Goal: Task Accomplishment & Management: Use online tool/utility

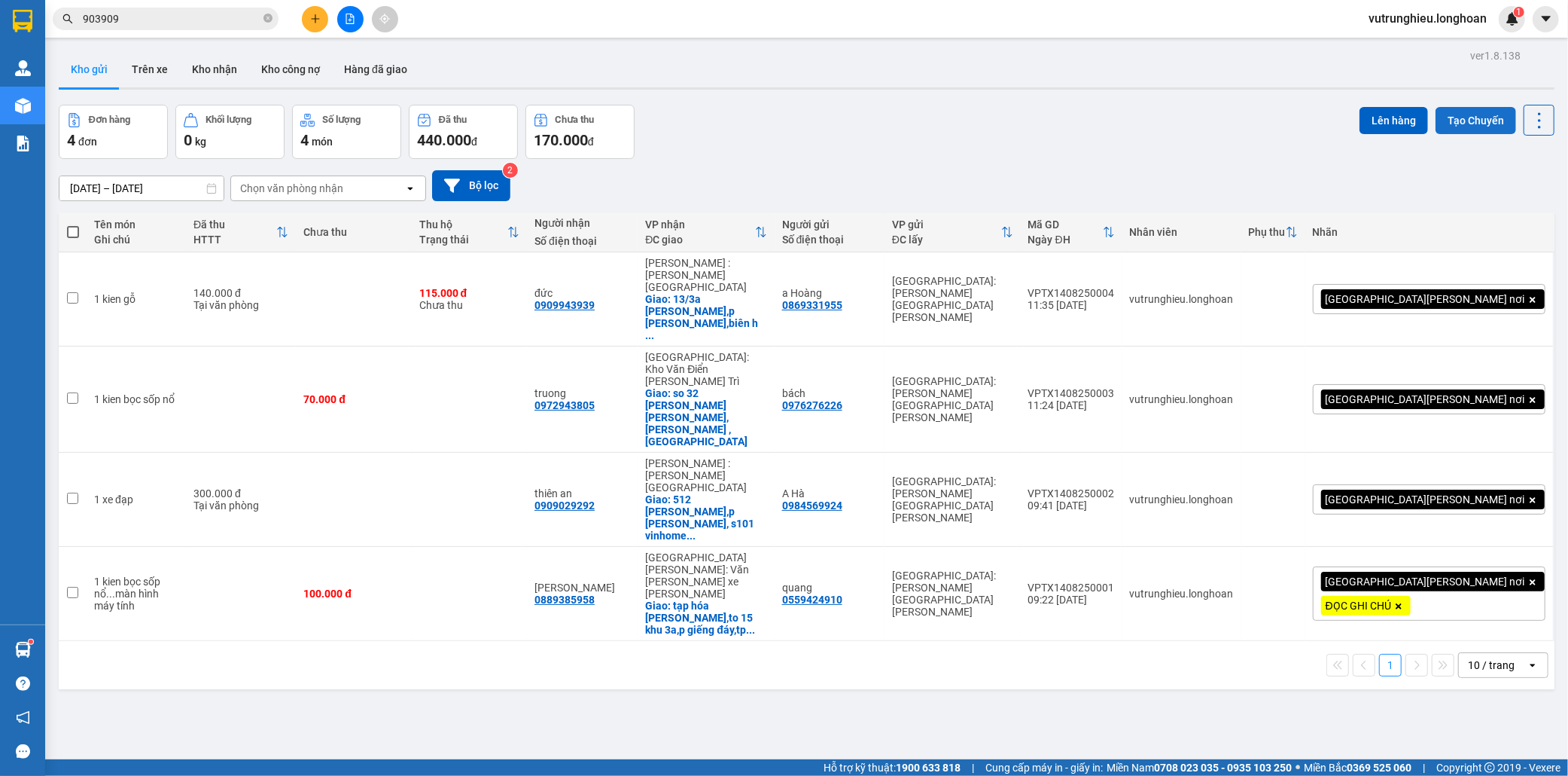
click at [1455, 126] on button "Tạo Chuyến" at bounding box center [1476, 120] width 81 height 27
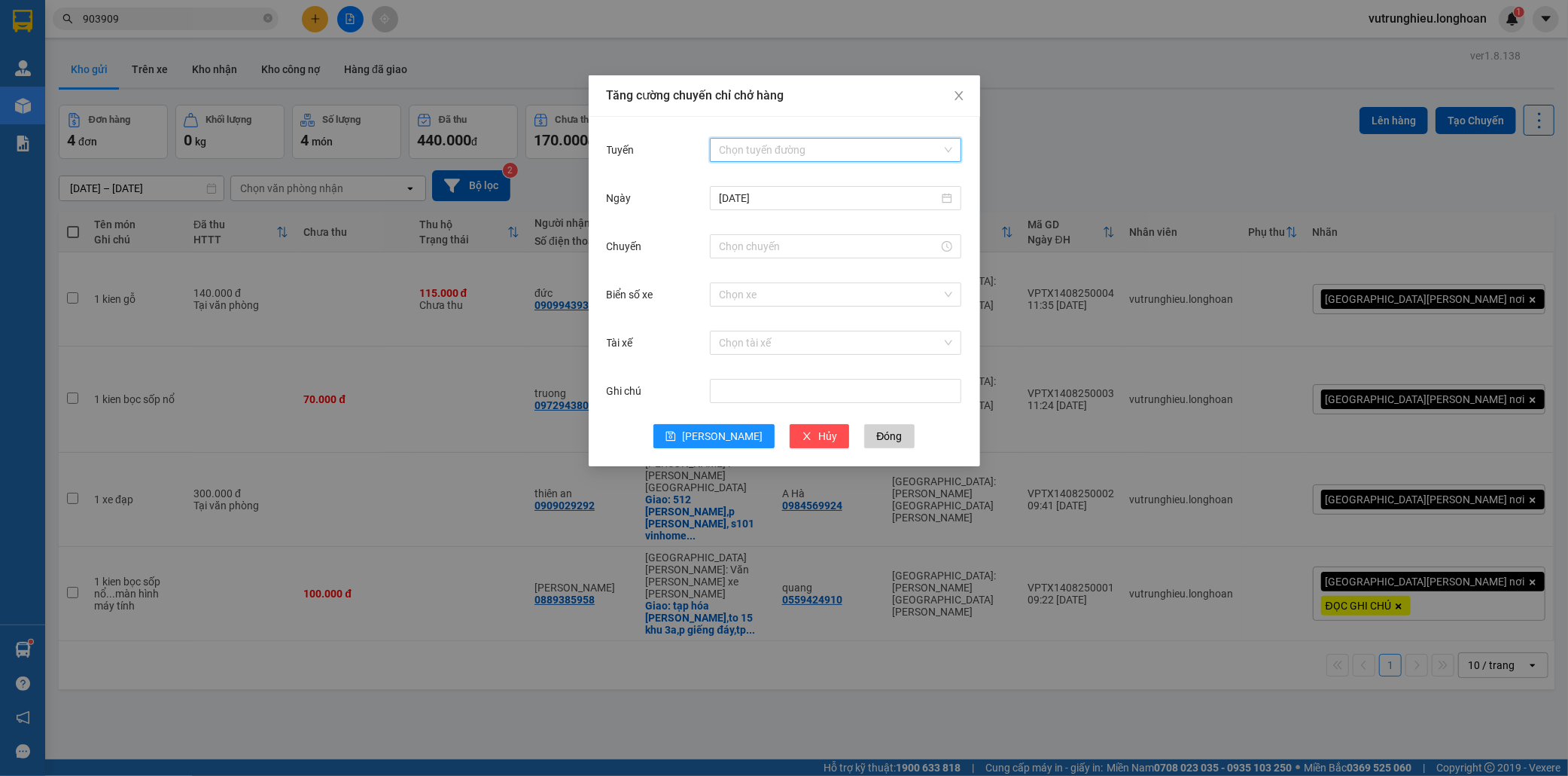
click at [756, 152] on input "Tuyến" at bounding box center [830, 149] width 223 height 23
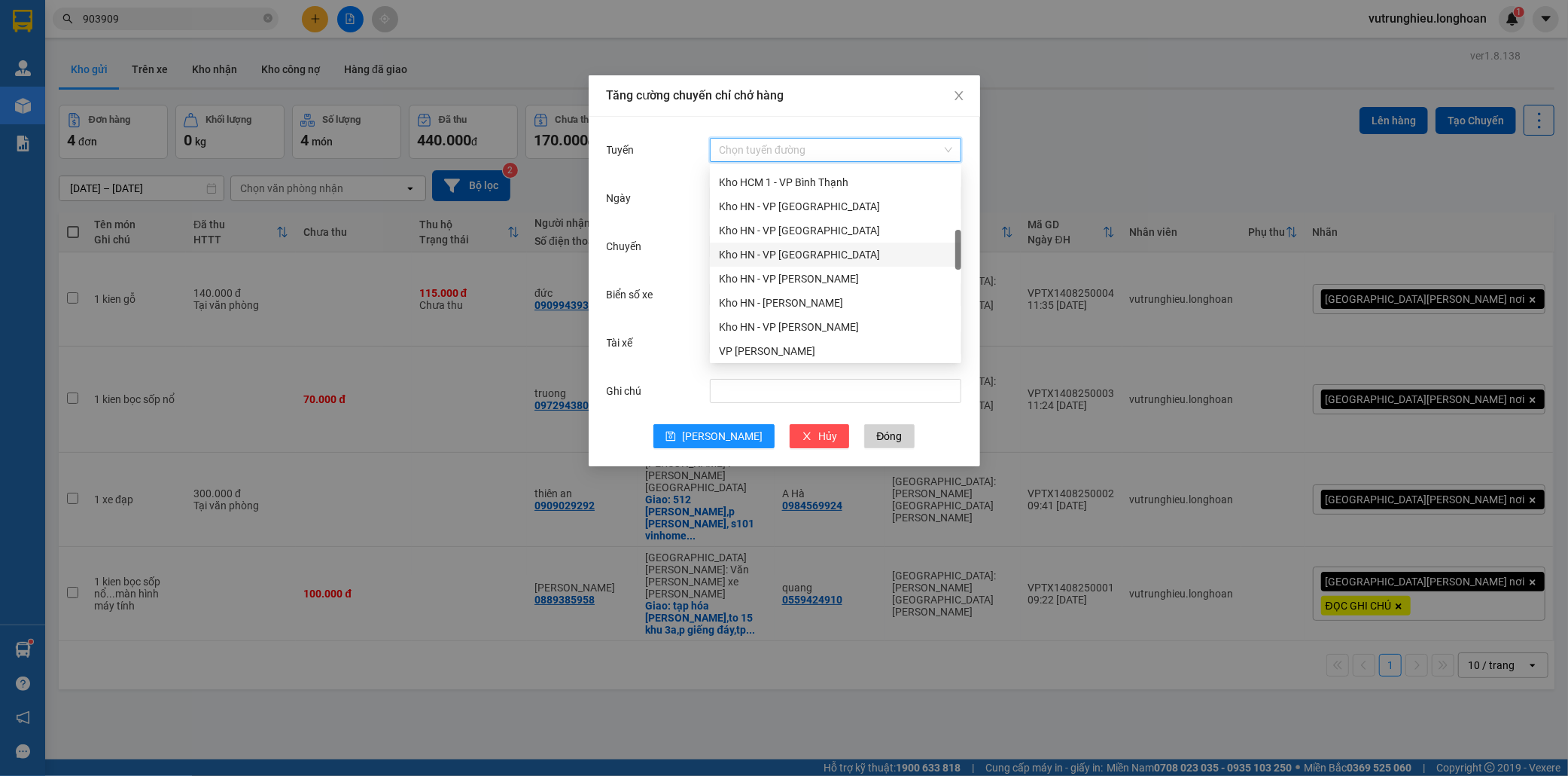
scroll to position [418, 0]
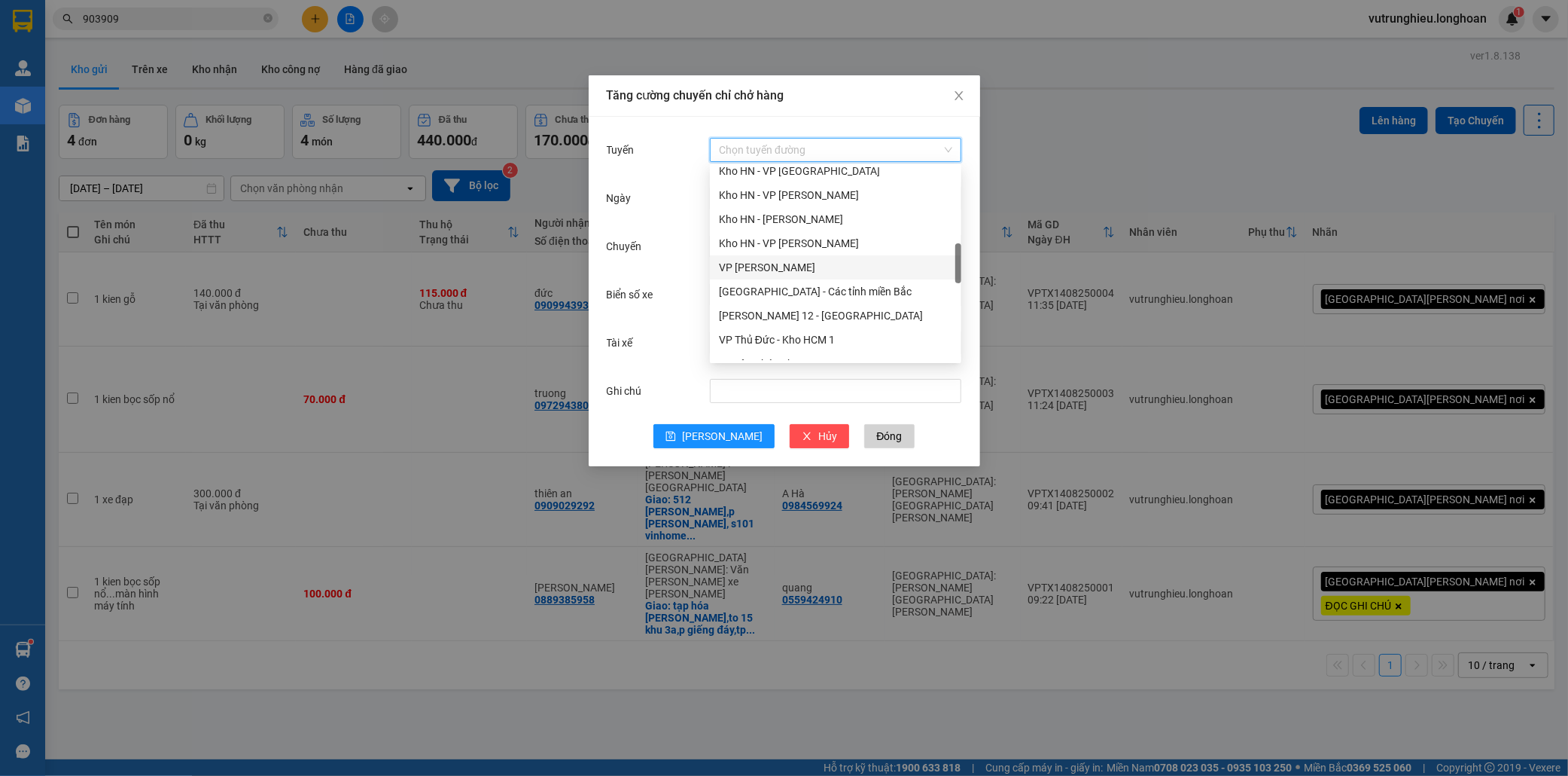
click at [790, 264] on div "VP [PERSON_NAME]" at bounding box center [835, 268] width 234 height 17
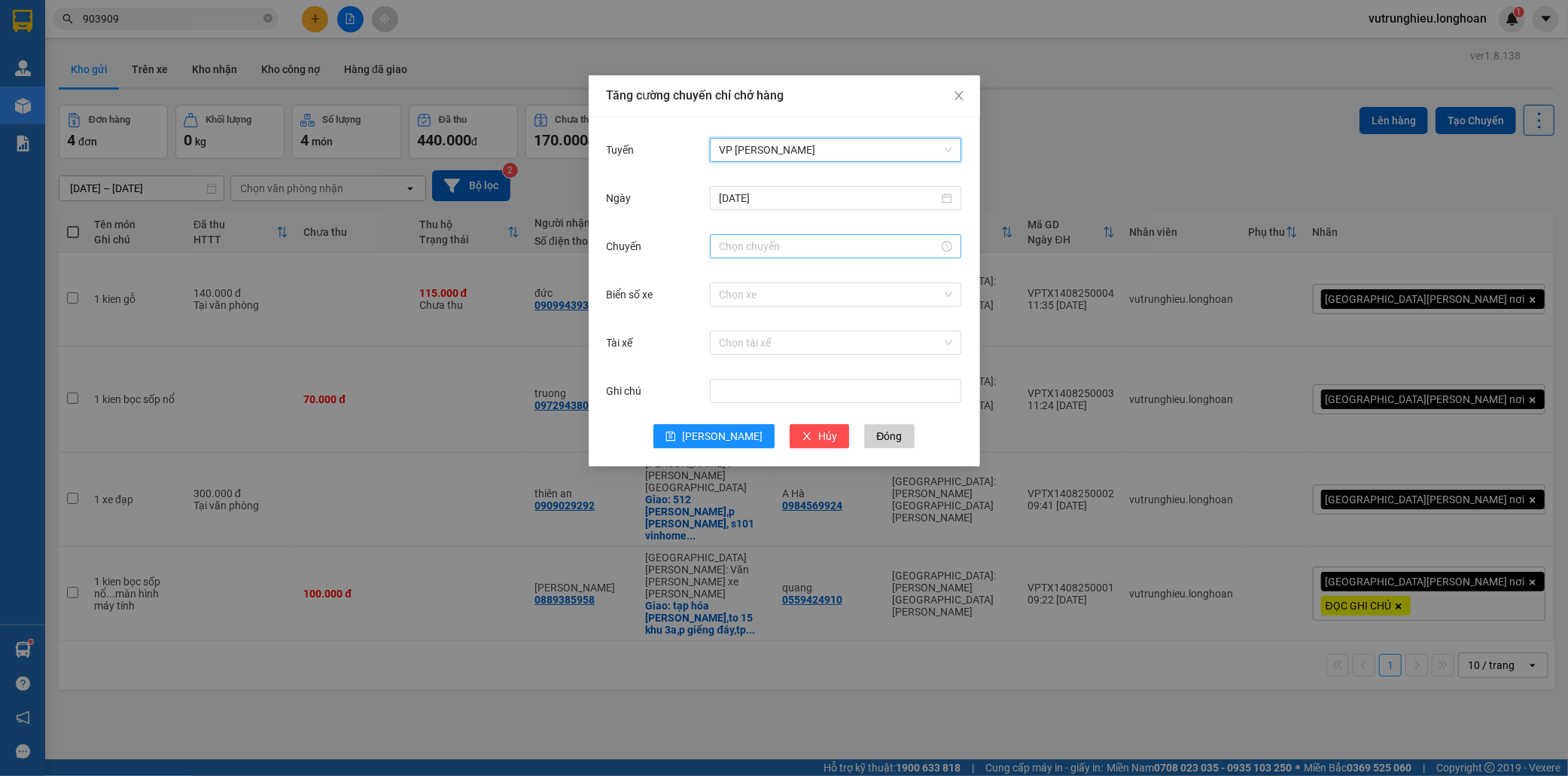
click at [754, 244] on input "Chuyến" at bounding box center [828, 246] width 220 height 17
drag, startPoint x: 743, startPoint y: 450, endPoint x: 741, endPoint y: 440, distance: 10.2
click at [740, 451] on link "Bây giờ" at bounding box center [736, 450] width 35 height 12
type input "13:16"
click at [765, 296] on input "Biển số xe" at bounding box center [830, 294] width 223 height 23
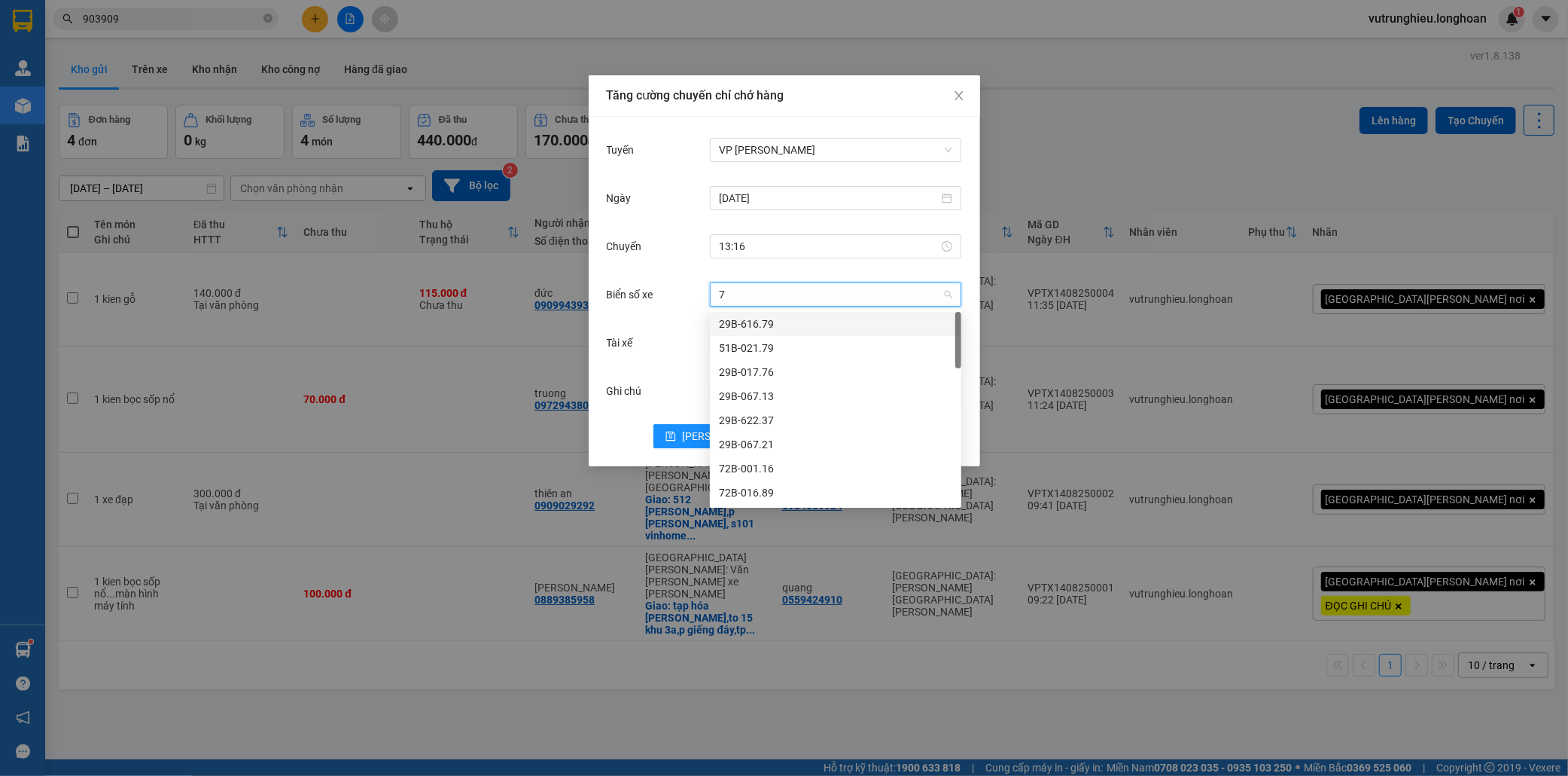
type input "71"
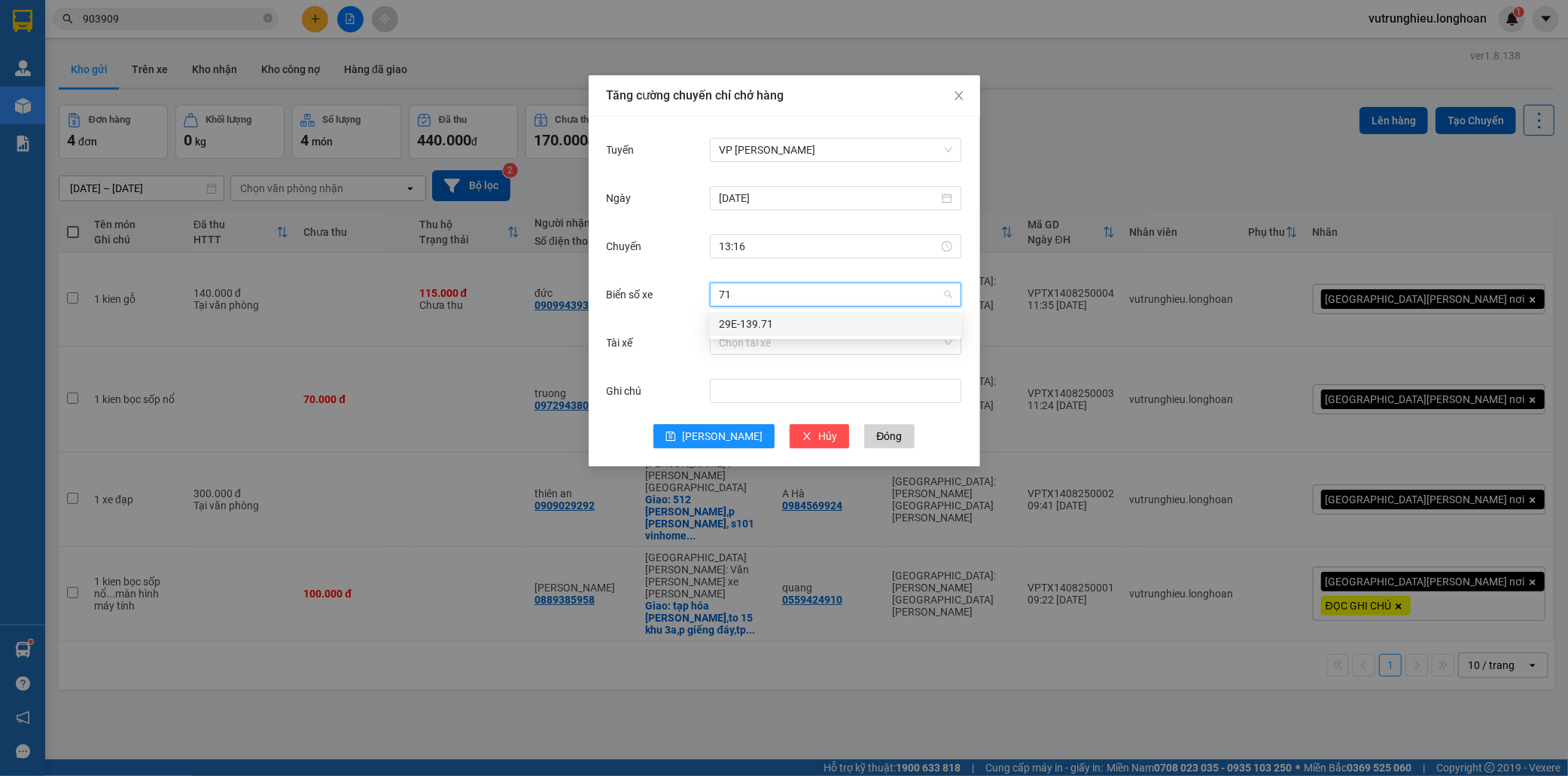
click at [782, 321] on div "29E-139.71" at bounding box center [835, 323] width 234 height 17
click at [768, 345] on input "Tài xế" at bounding box center [830, 342] width 223 height 23
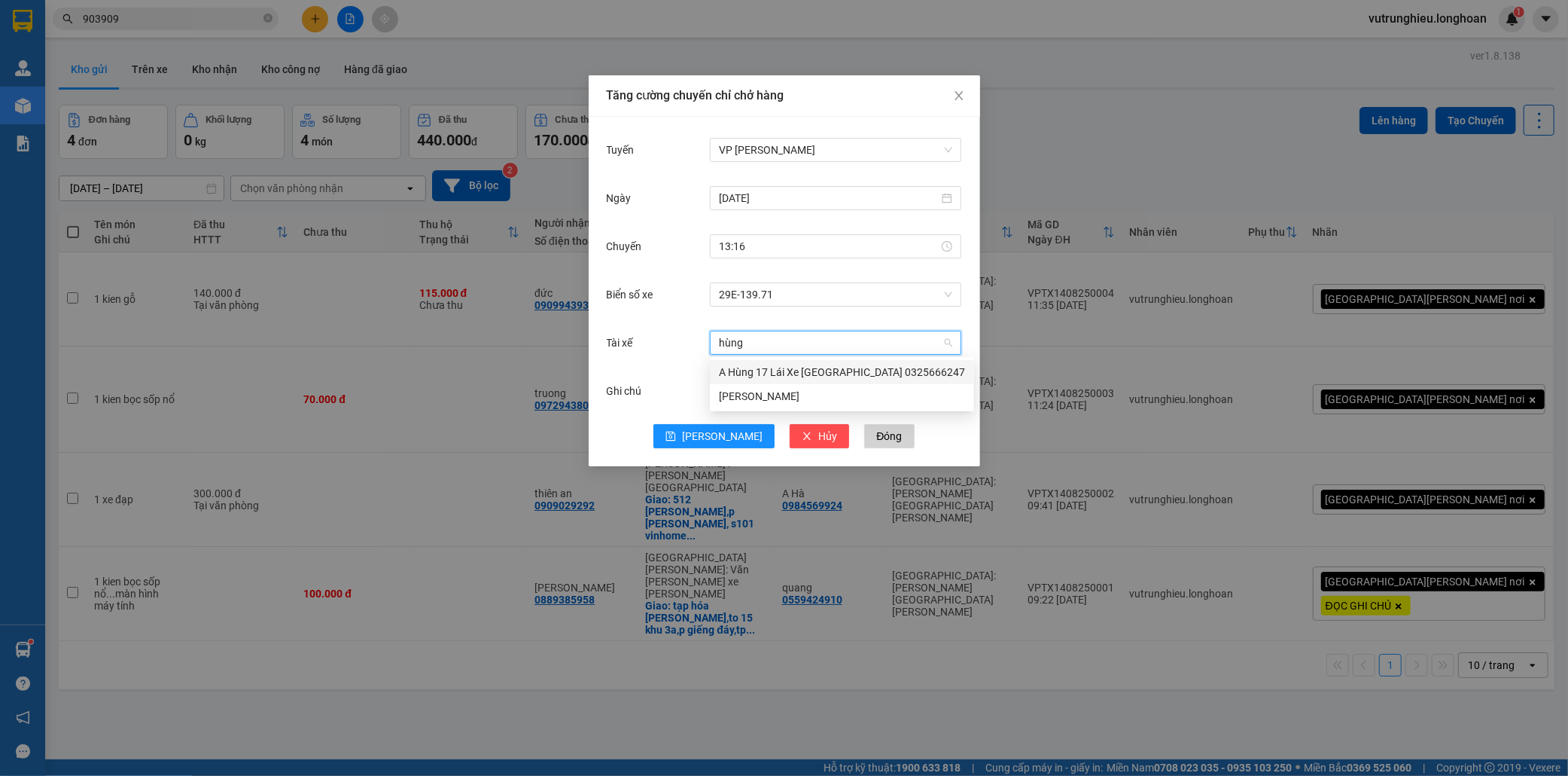
type input "hùng"
click at [786, 371] on div "A Hùng 17 Lái Xe [GEOGRAPHIC_DATA] 0325666247" at bounding box center [842, 372] width 247 height 17
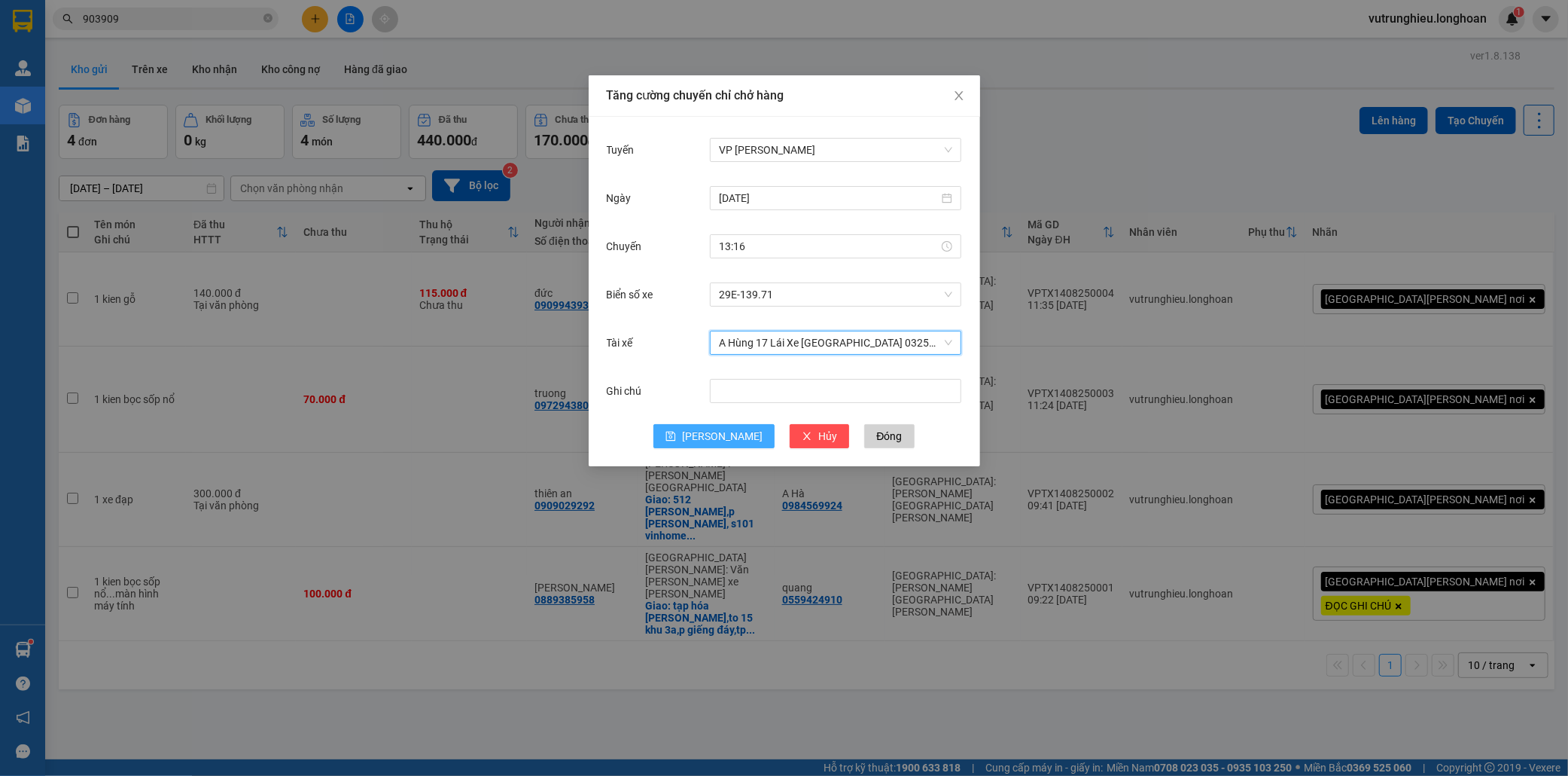
click at [711, 432] on button "[PERSON_NAME]" at bounding box center [714, 436] width 121 height 24
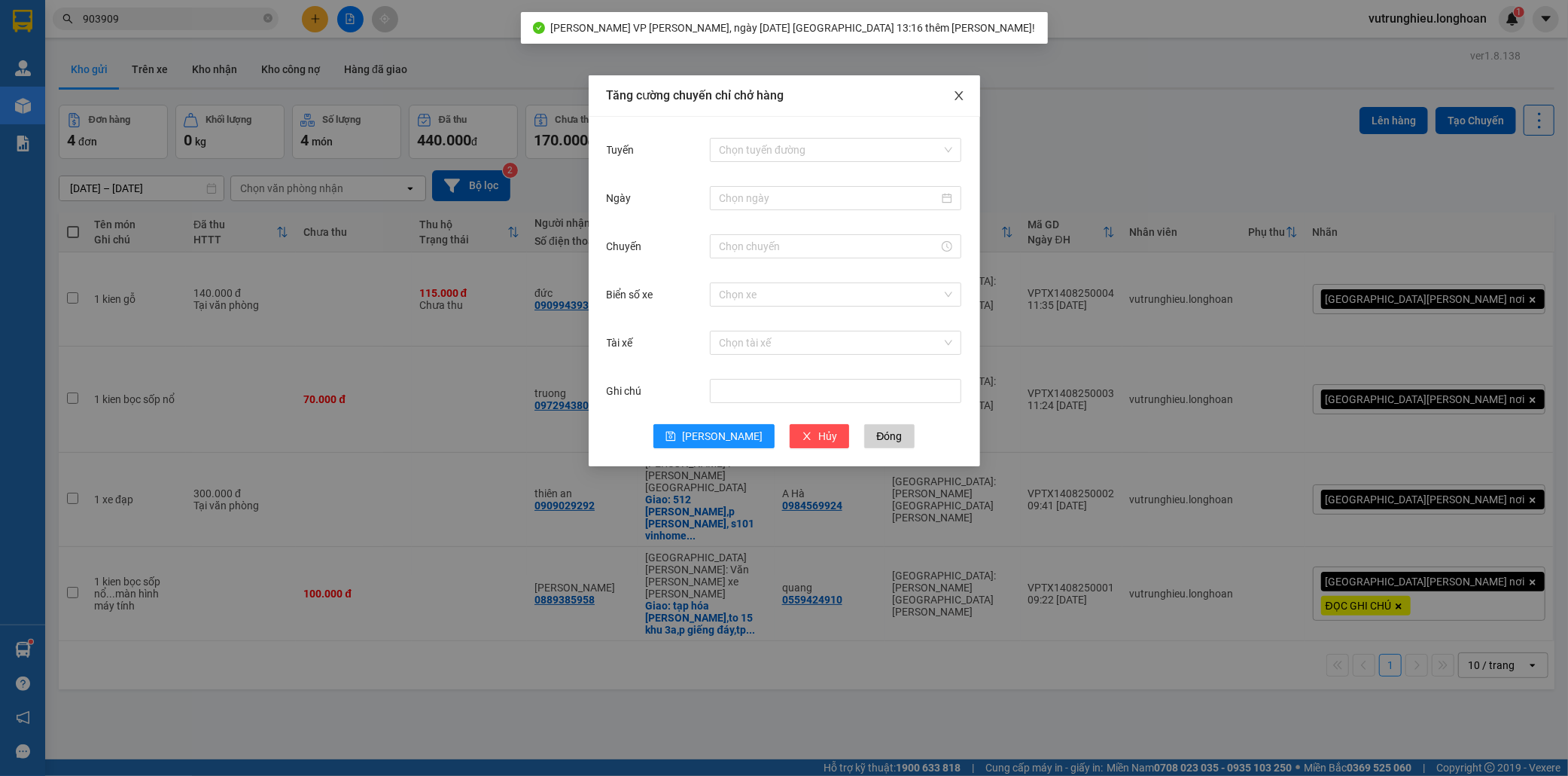
click at [965, 95] on span "Close" at bounding box center [959, 97] width 42 height 42
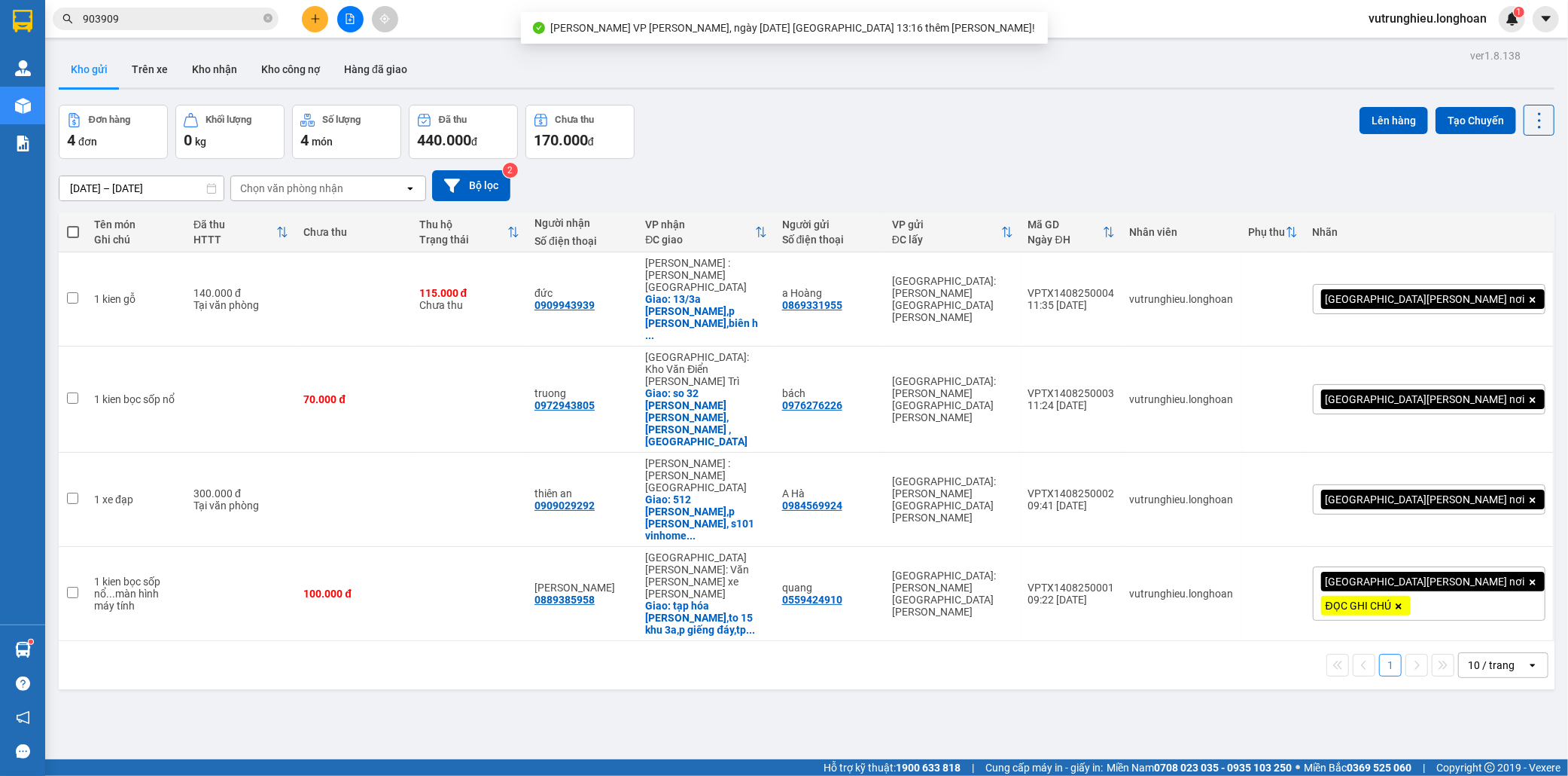
click at [73, 234] on span at bounding box center [73, 232] width 12 height 12
click at [73, 225] on input "checkbox" at bounding box center [73, 225] width 0 height 0
checkbox input "true"
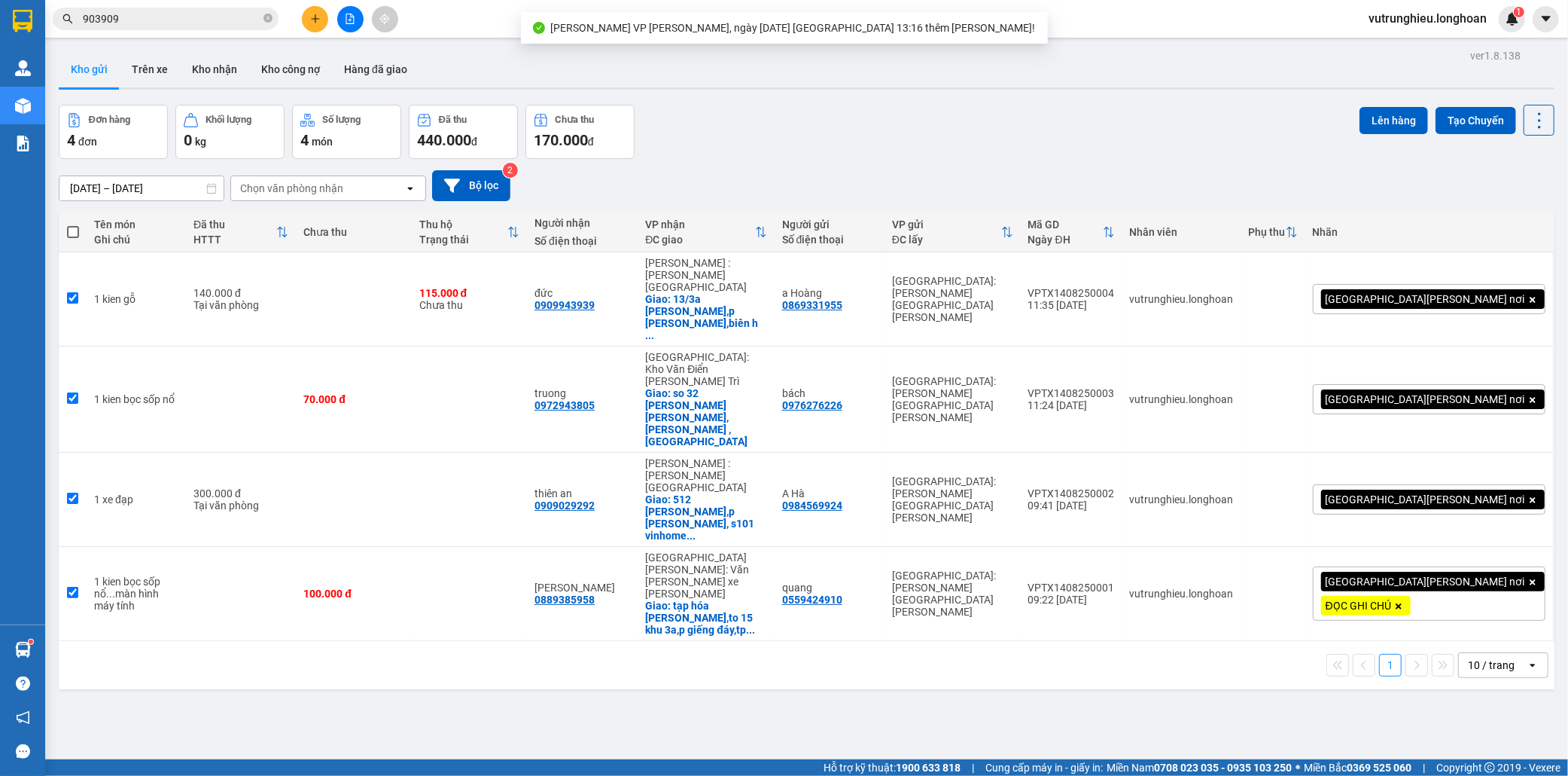
checkbox input "true"
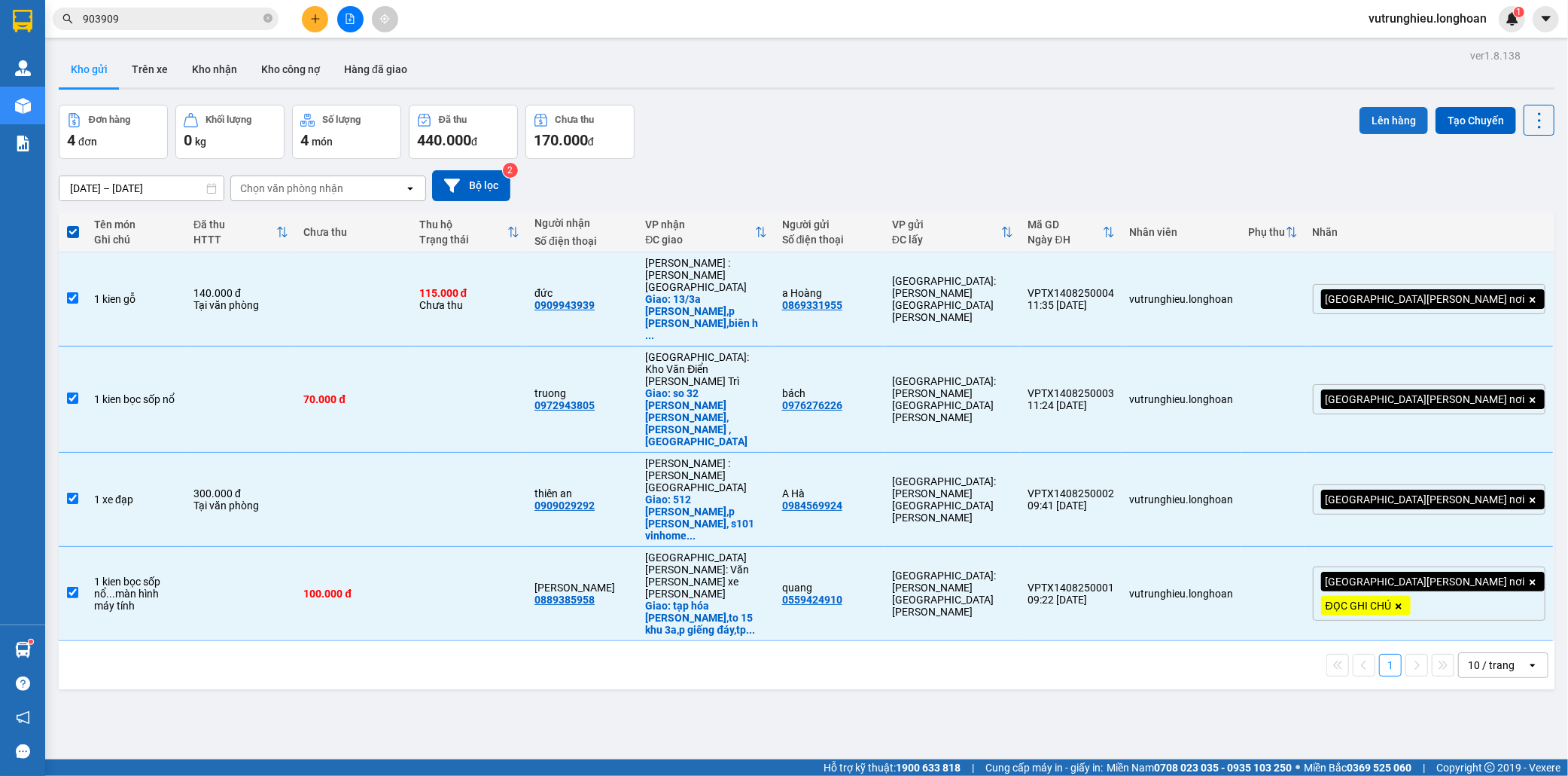
click at [1404, 115] on button "Lên hàng" at bounding box center [1394, 120] width 69 height 27
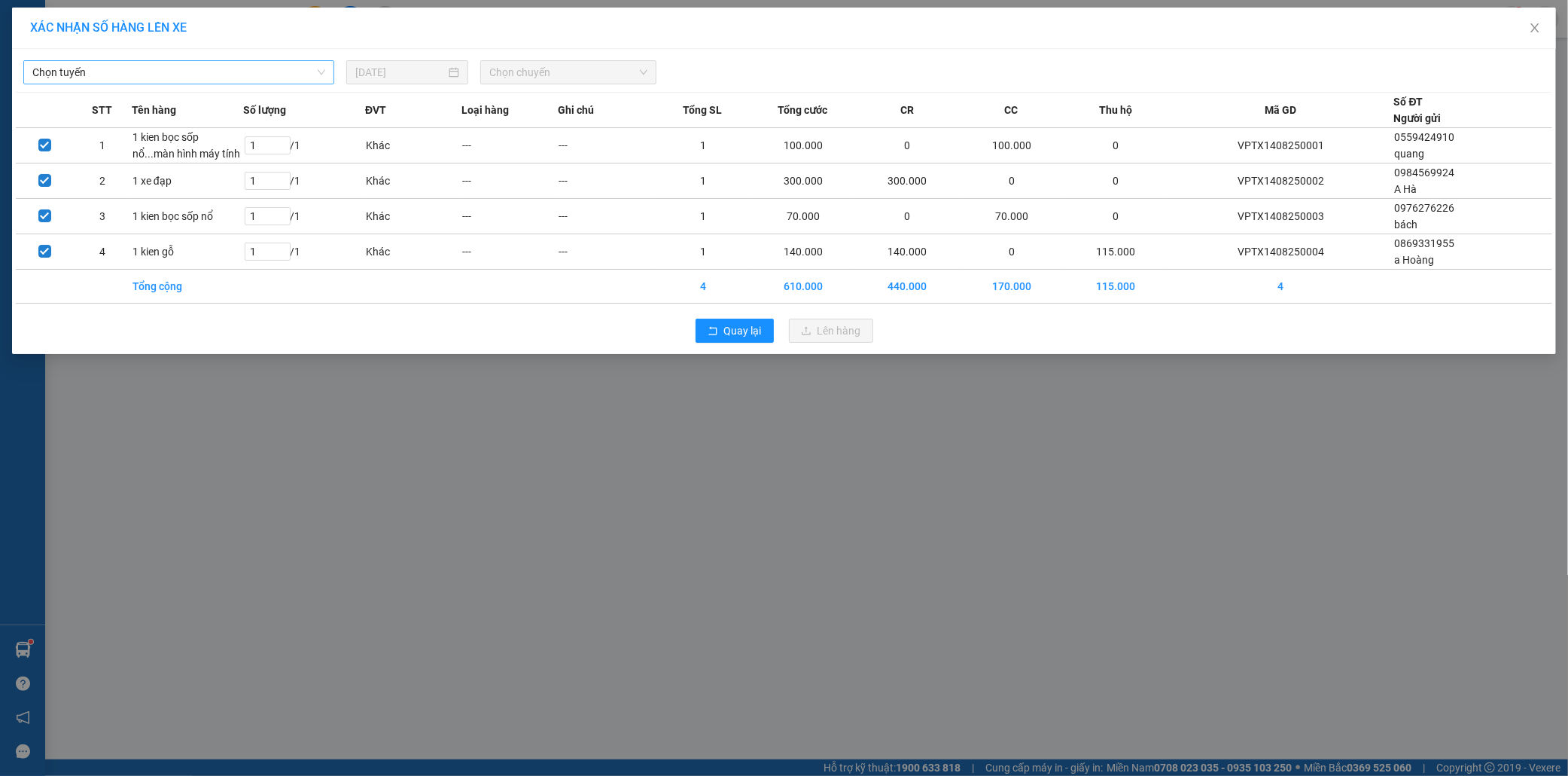
click at [269, 70] on span "Chọn tuyến" at bounding box center [179, 72] width 293 height 23
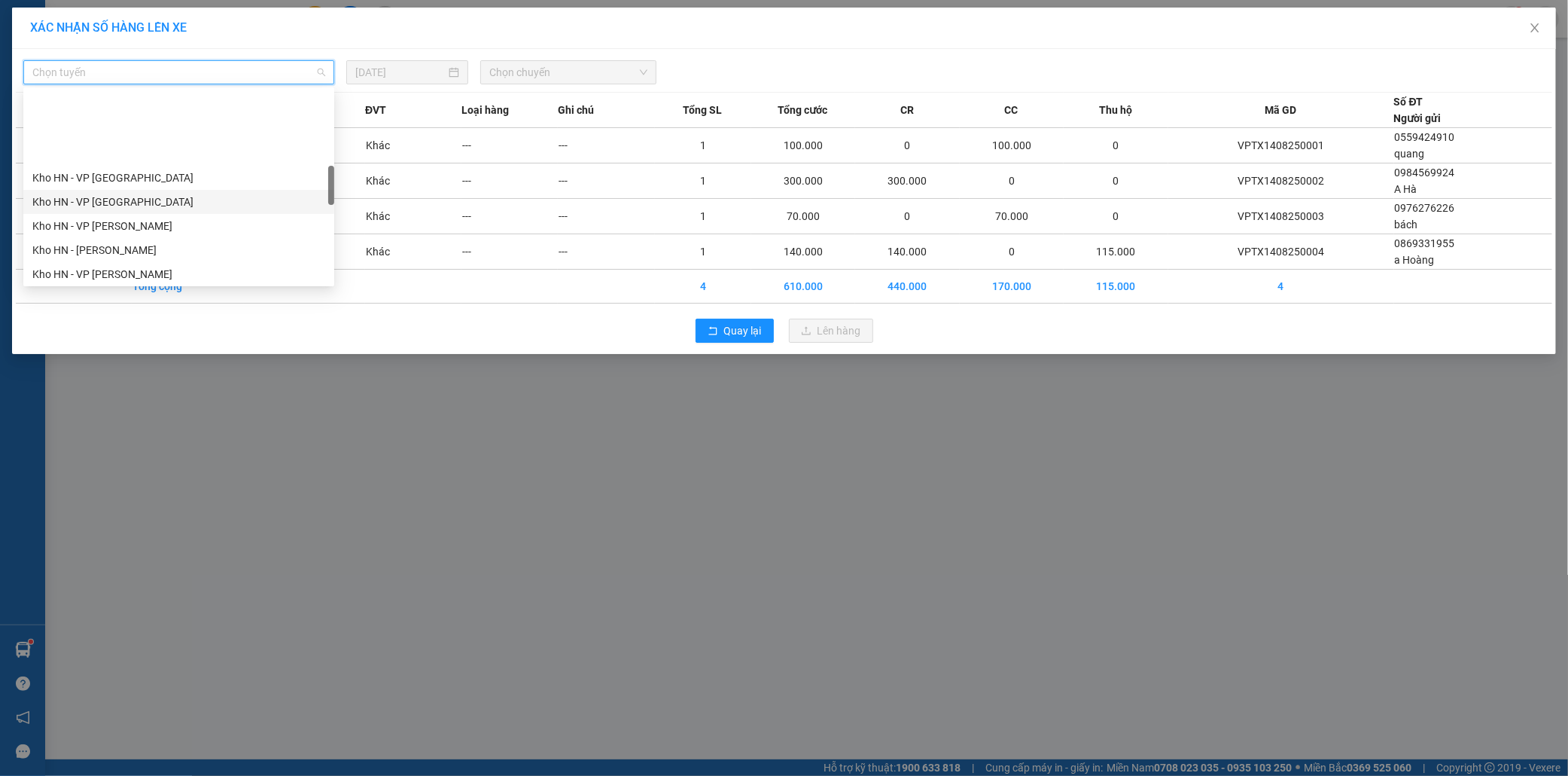
scroll to position [418, 0]
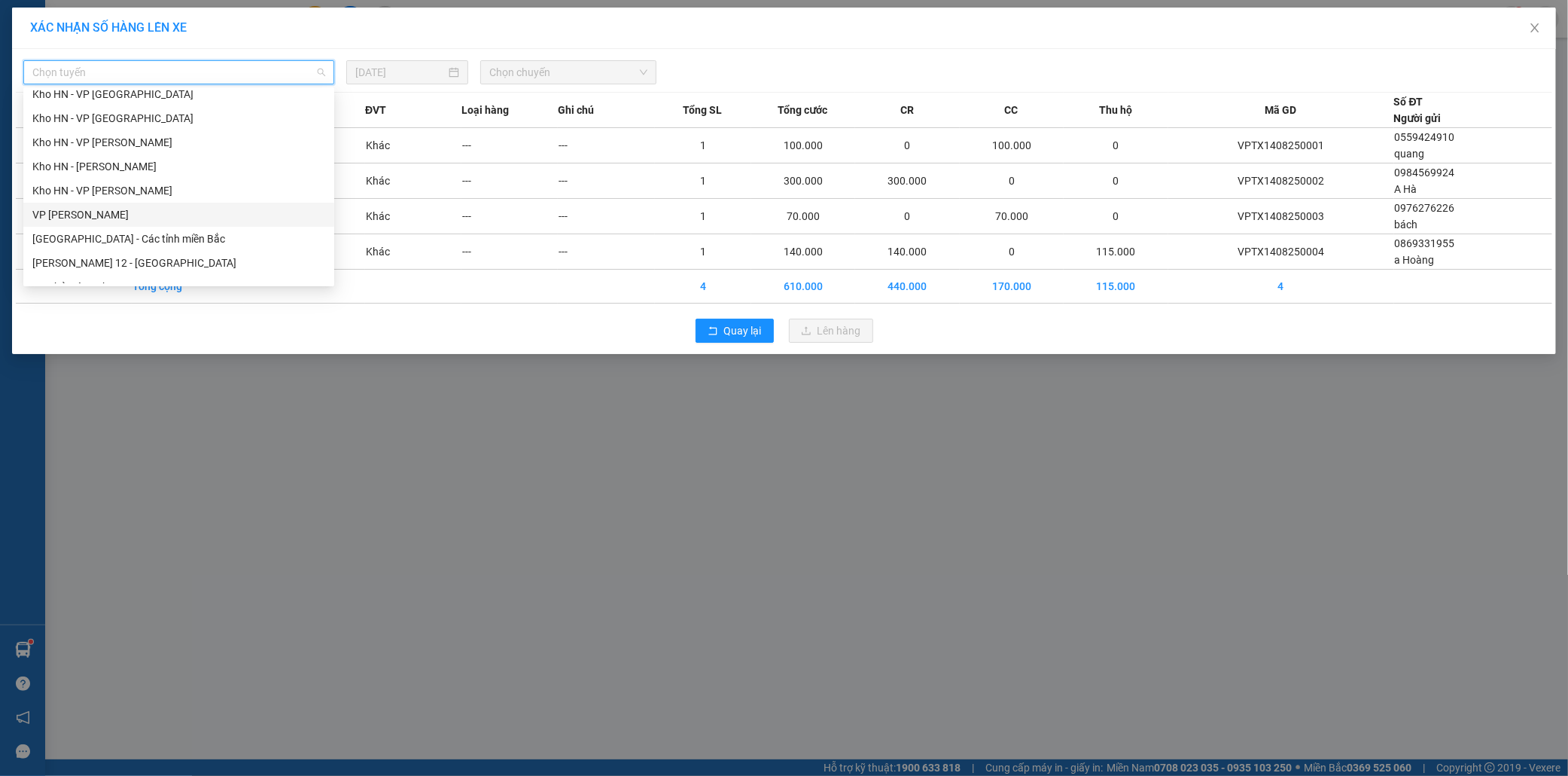
click at [133, 211] on div "VP [PERSON_NAME]" at bounding box center [179, 214] width 293 height 17
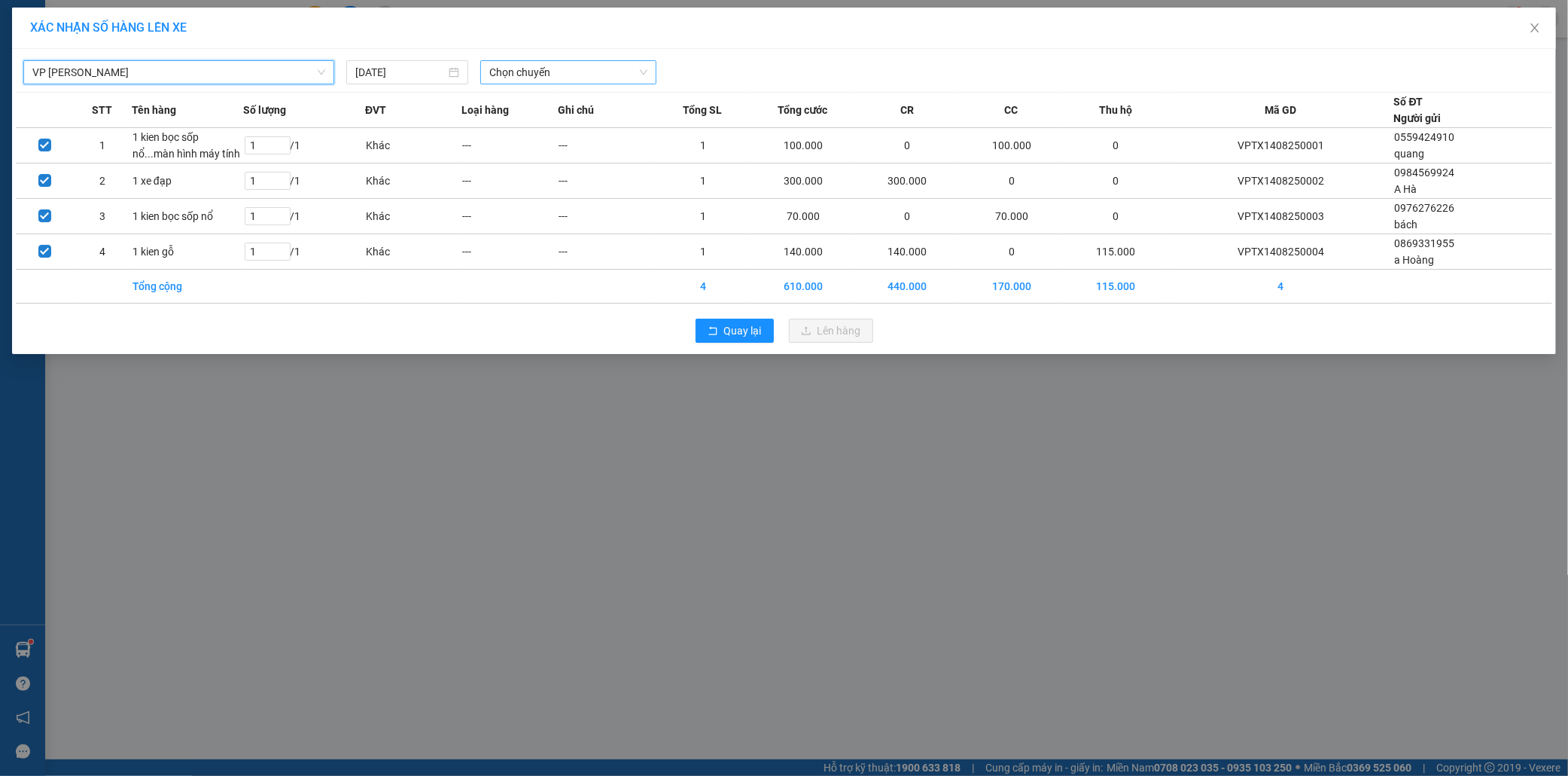
click at [532, 76] on span "Chọn chuyến" at bounding box center [568, 72] width 158 height 23
click at [542, 125] on div "13:16 (TC) - 29E-139.71" at bounding box center [548, 126] width 117 height 17
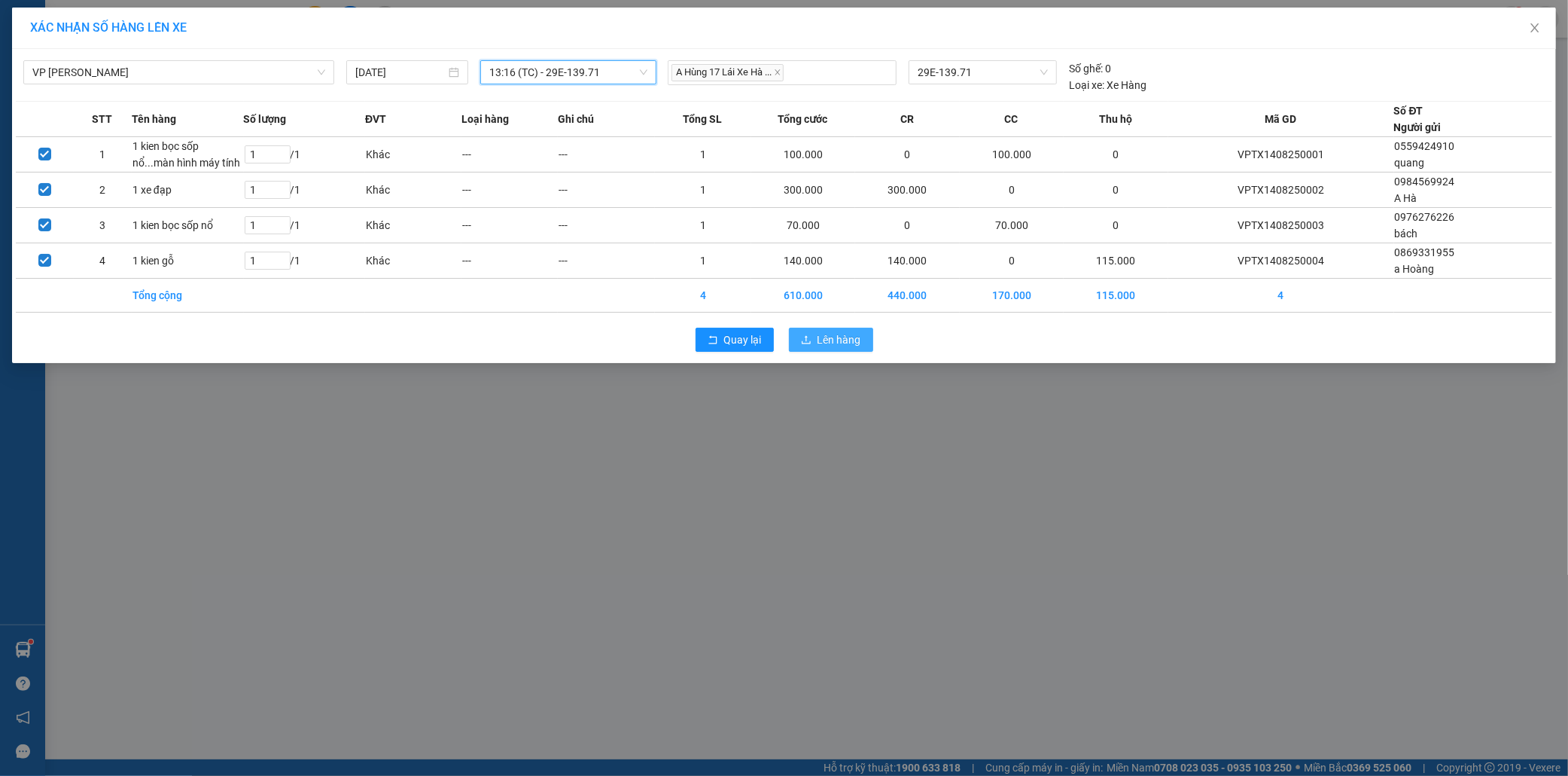
click at [838, 342] on span "Lên hàng" at bounding box center [839, 339] width 44 height 17
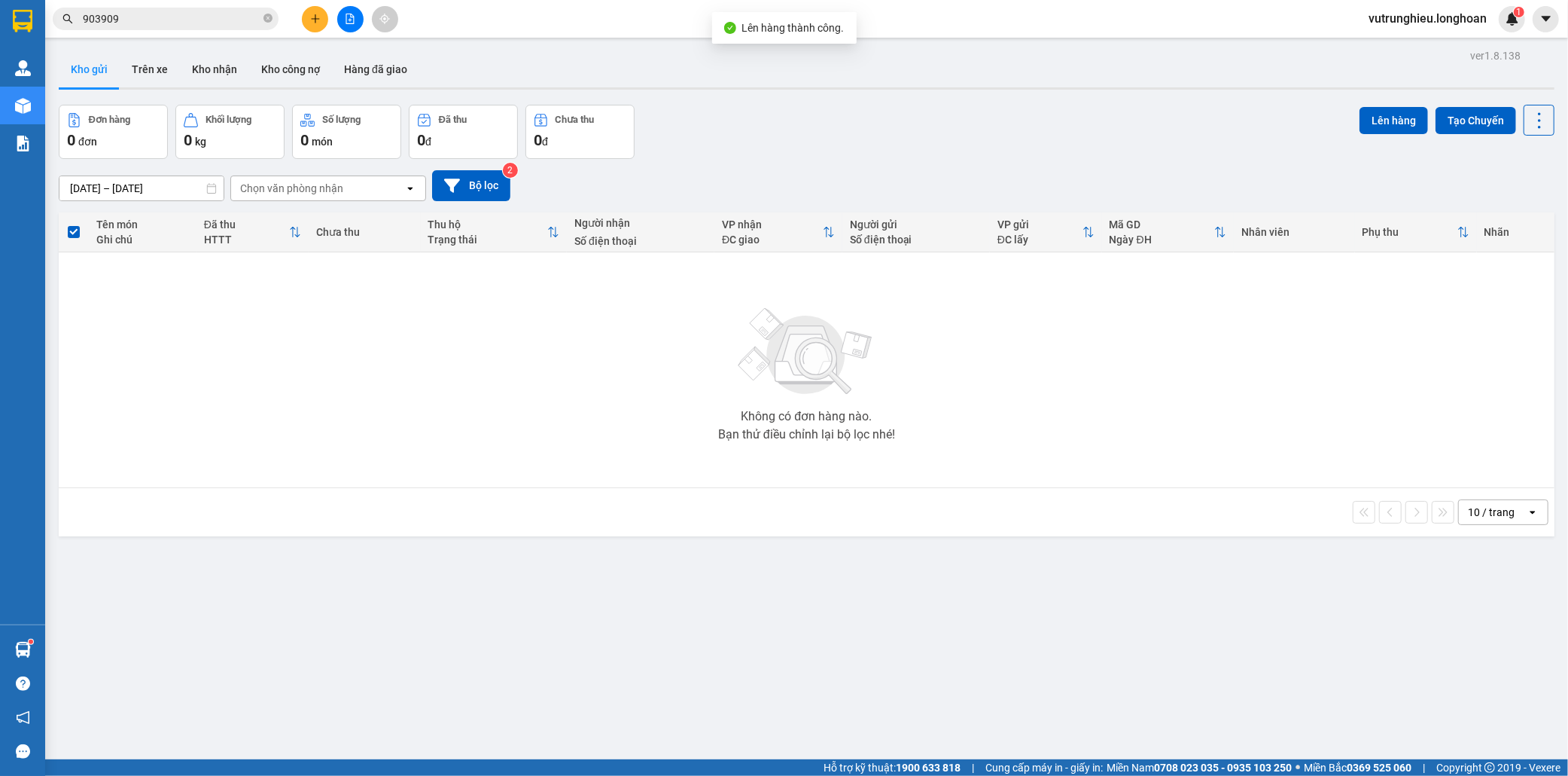
click at [349, 14] on icon "file-add" at bounding box center [350, 19] width 11 height 11
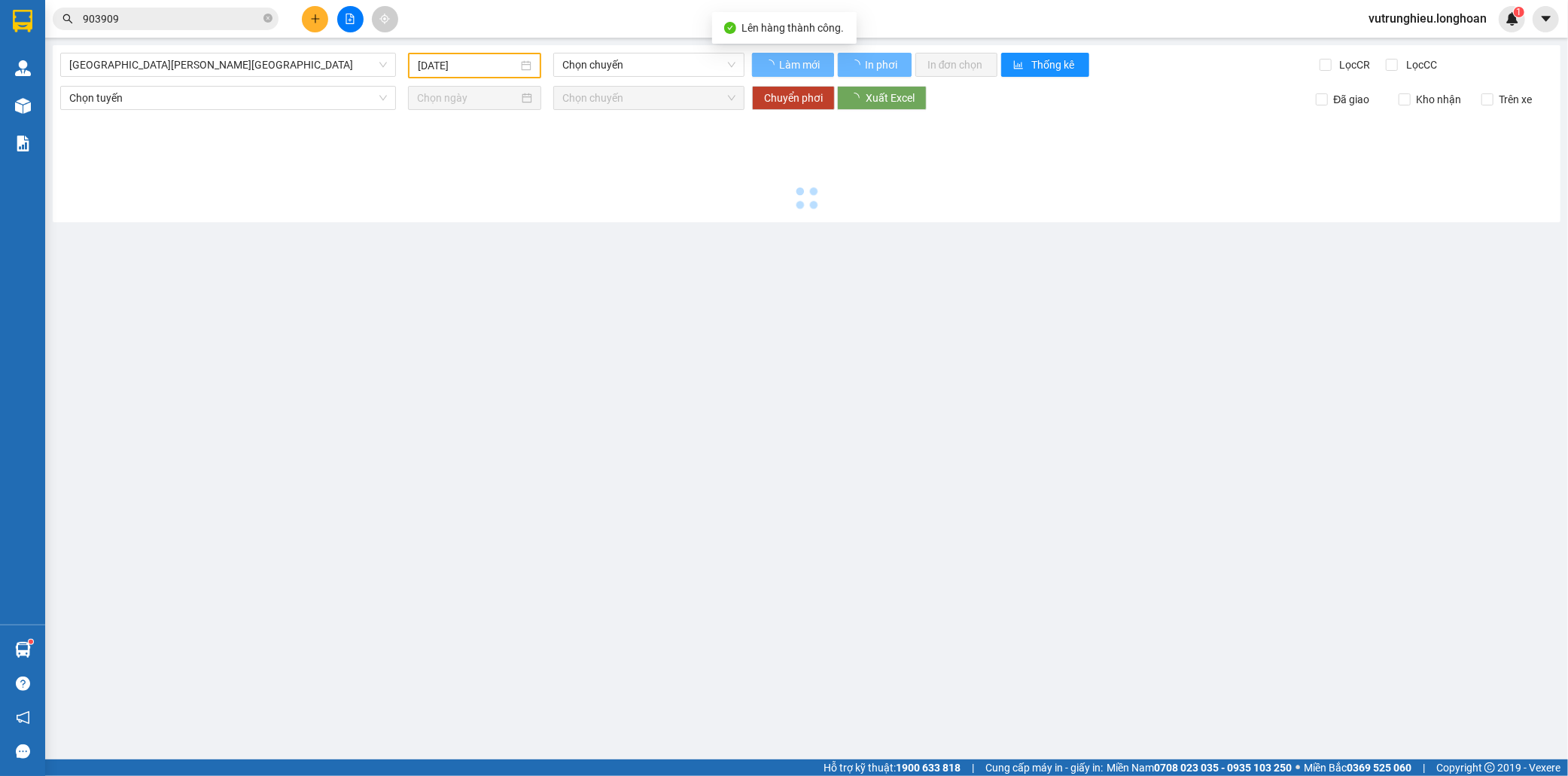
type input "[DATE]"
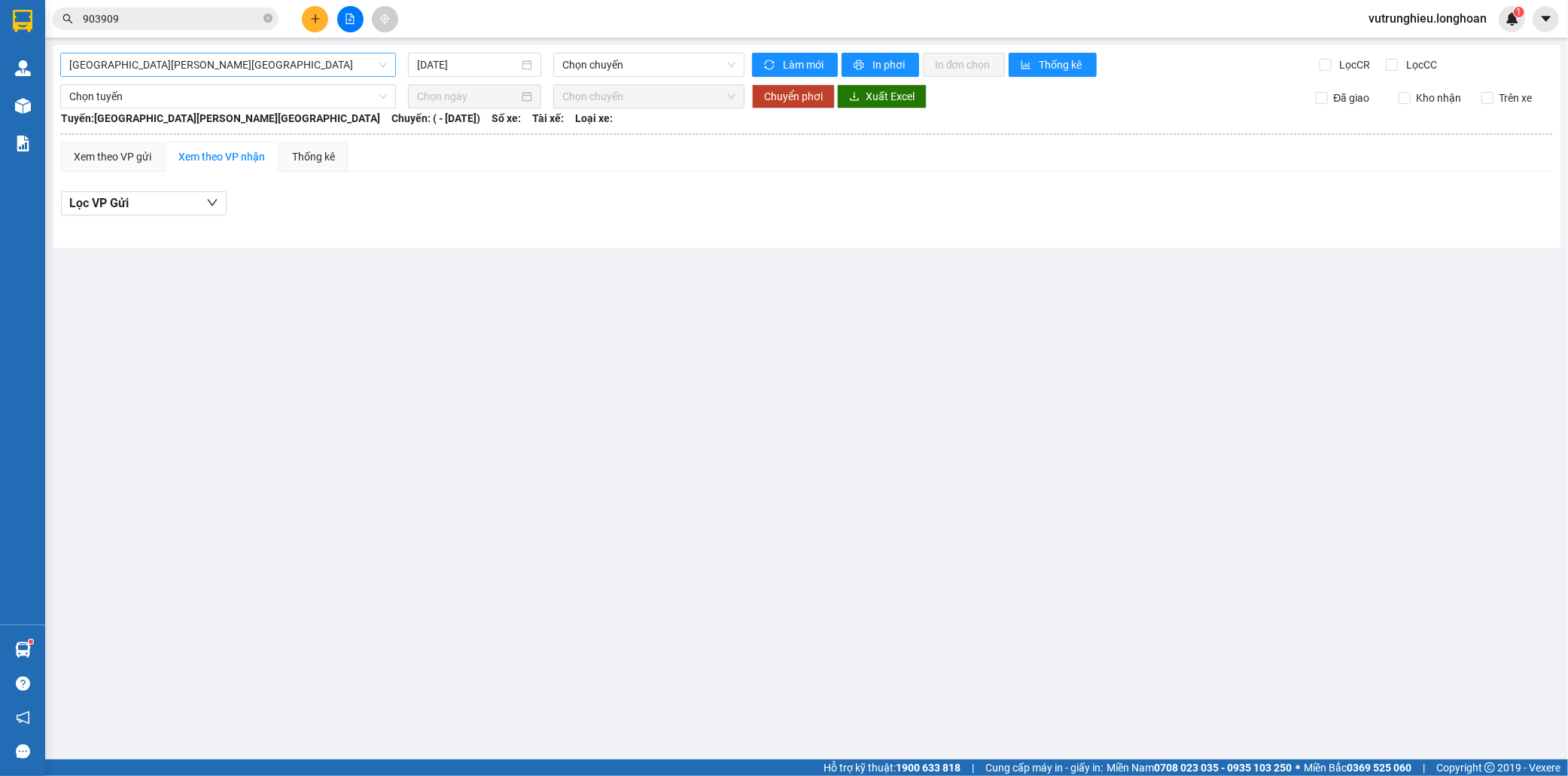
click at [228, 73] on span "[GEOGRAPHIC_DATA][PERSON_NAME][GEOGRAPHIC_DATA]" at bounding box center [229, 65] width 318 height 23
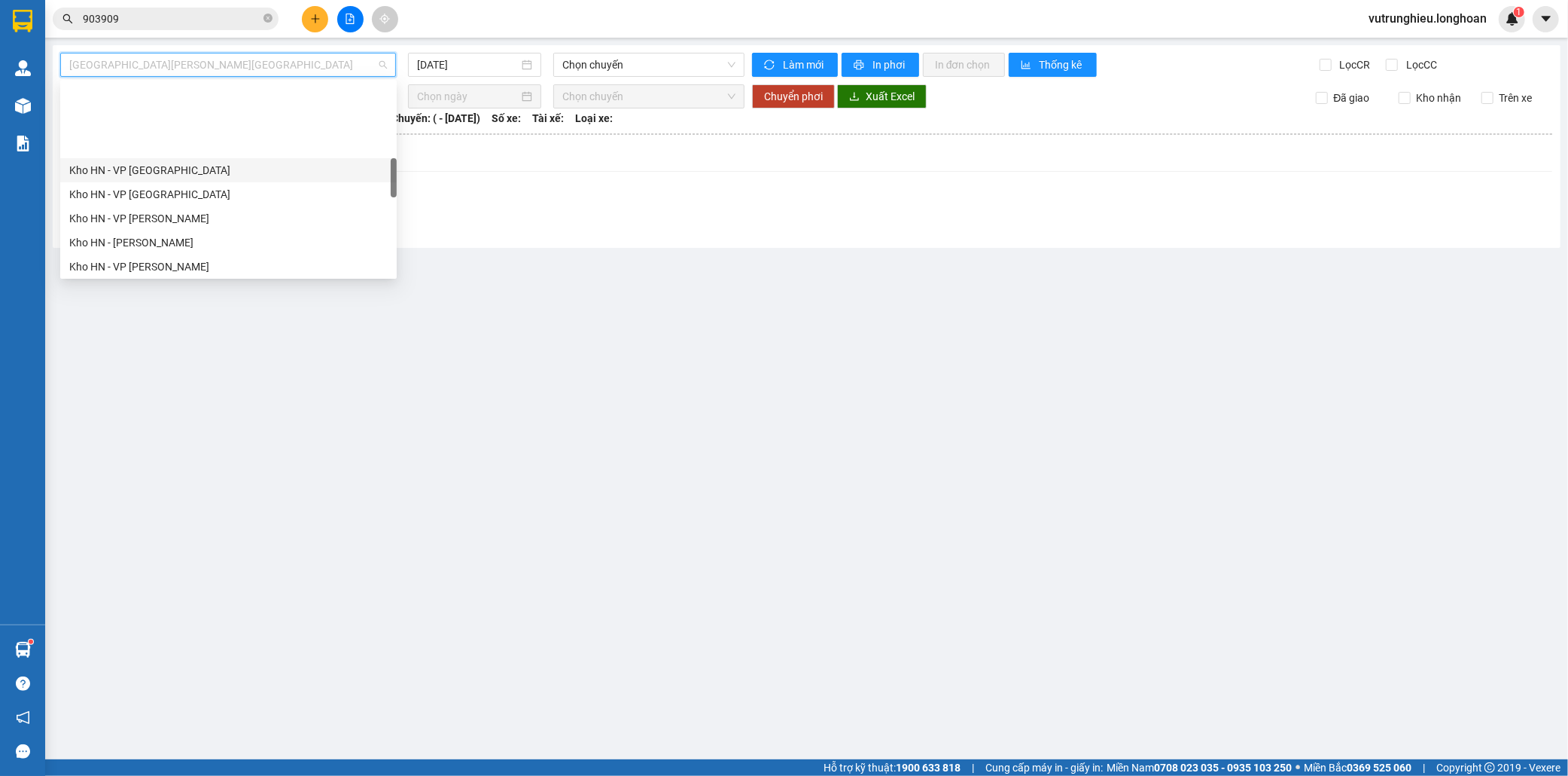
scroll to position [418, 0]
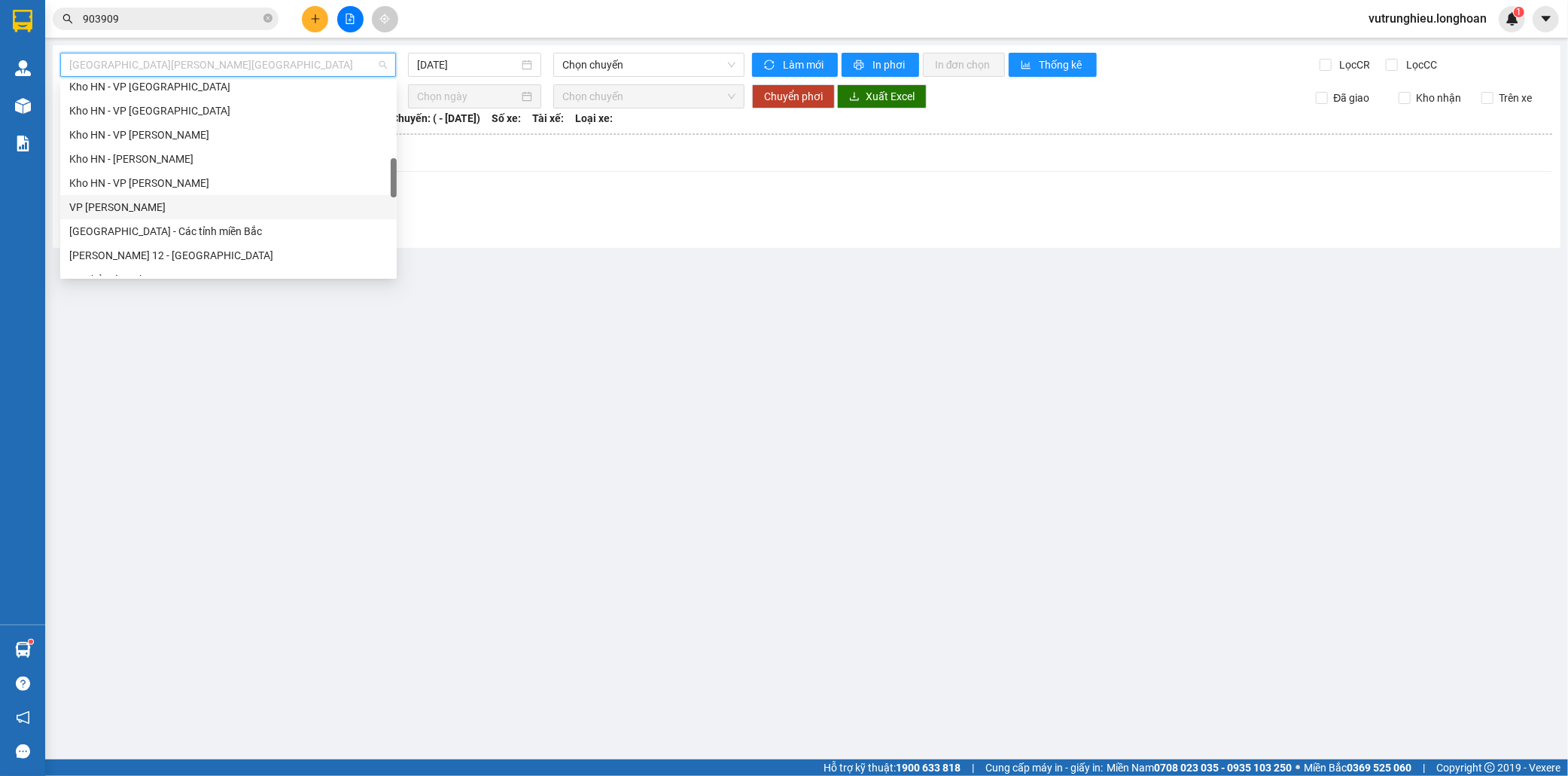
click at [170, 204] on div "VP [PERSON_NAME]" at bounding box center [229, 207] width 318 height 17
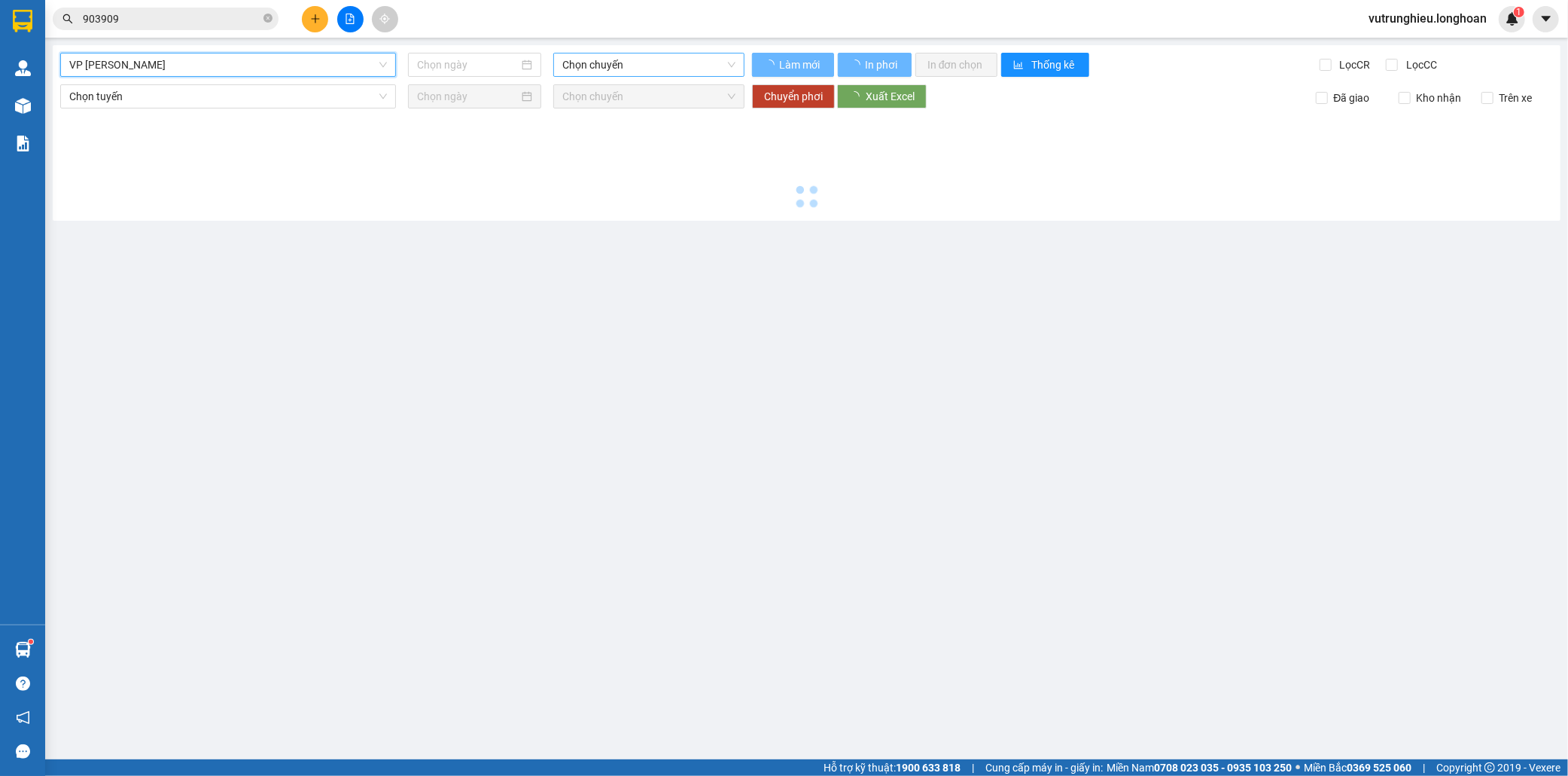
type input "[DATE]"
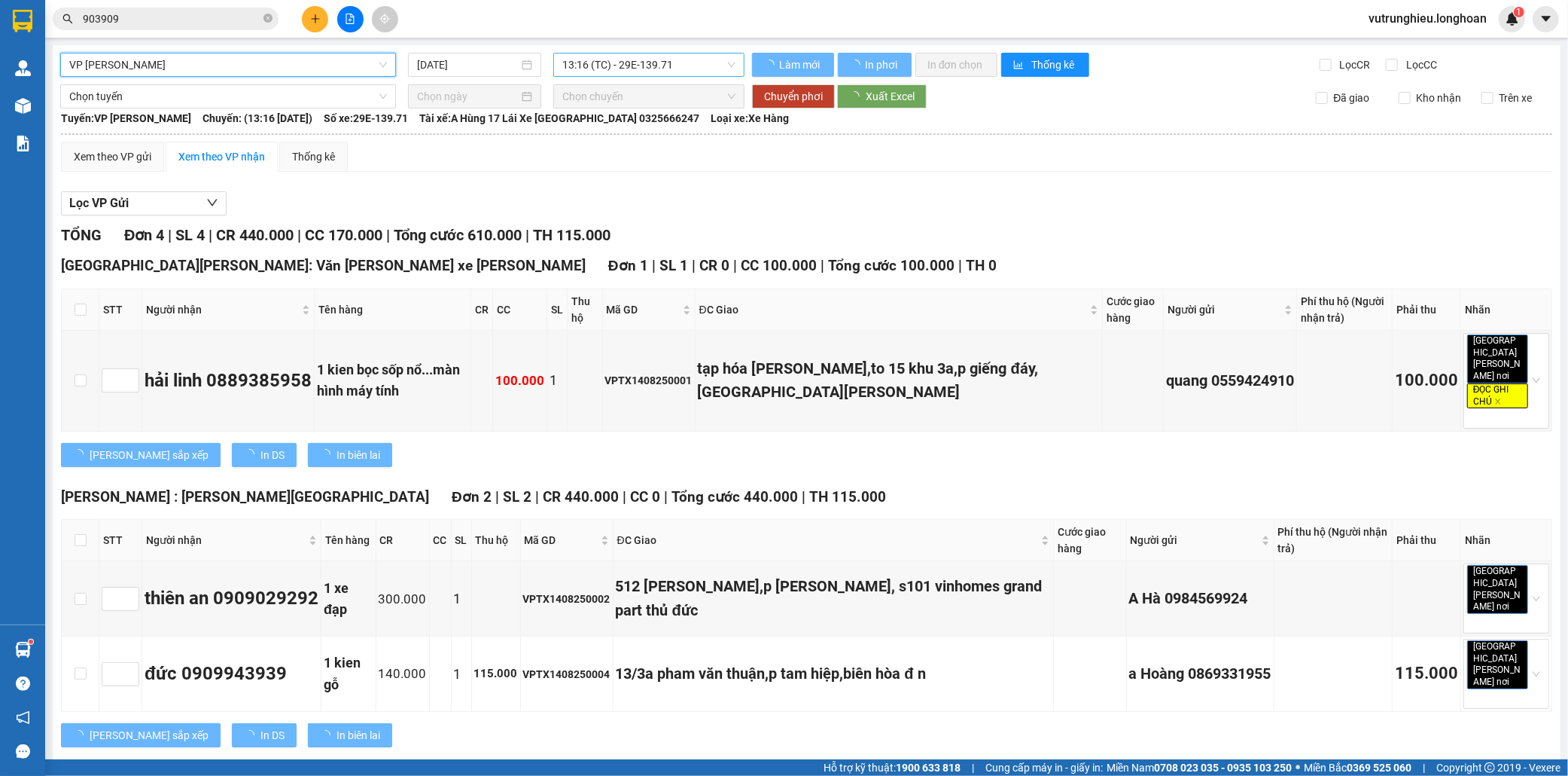
click at [612, 67] on span "13:16 (TC) - 29E-139.71" at bounding box center [649, 65] width 173 height 23
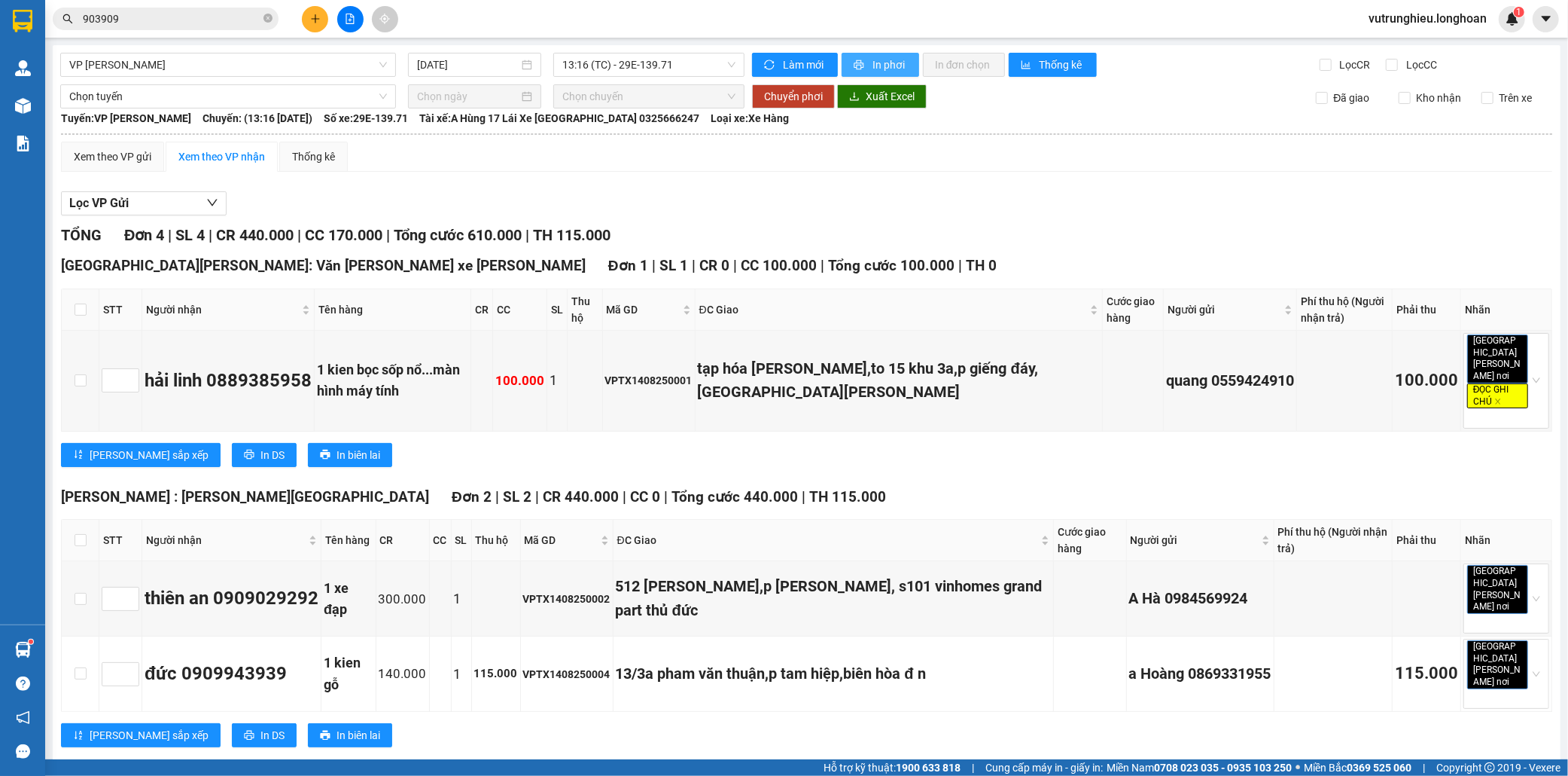
click at [861, 58] on button "In phơi" at bounding box center [881, 65] width 78 height 24
click at [287, 63] on span "VP [PERSON_NAME]" at bounding box center [229, 65] width 318 height 23
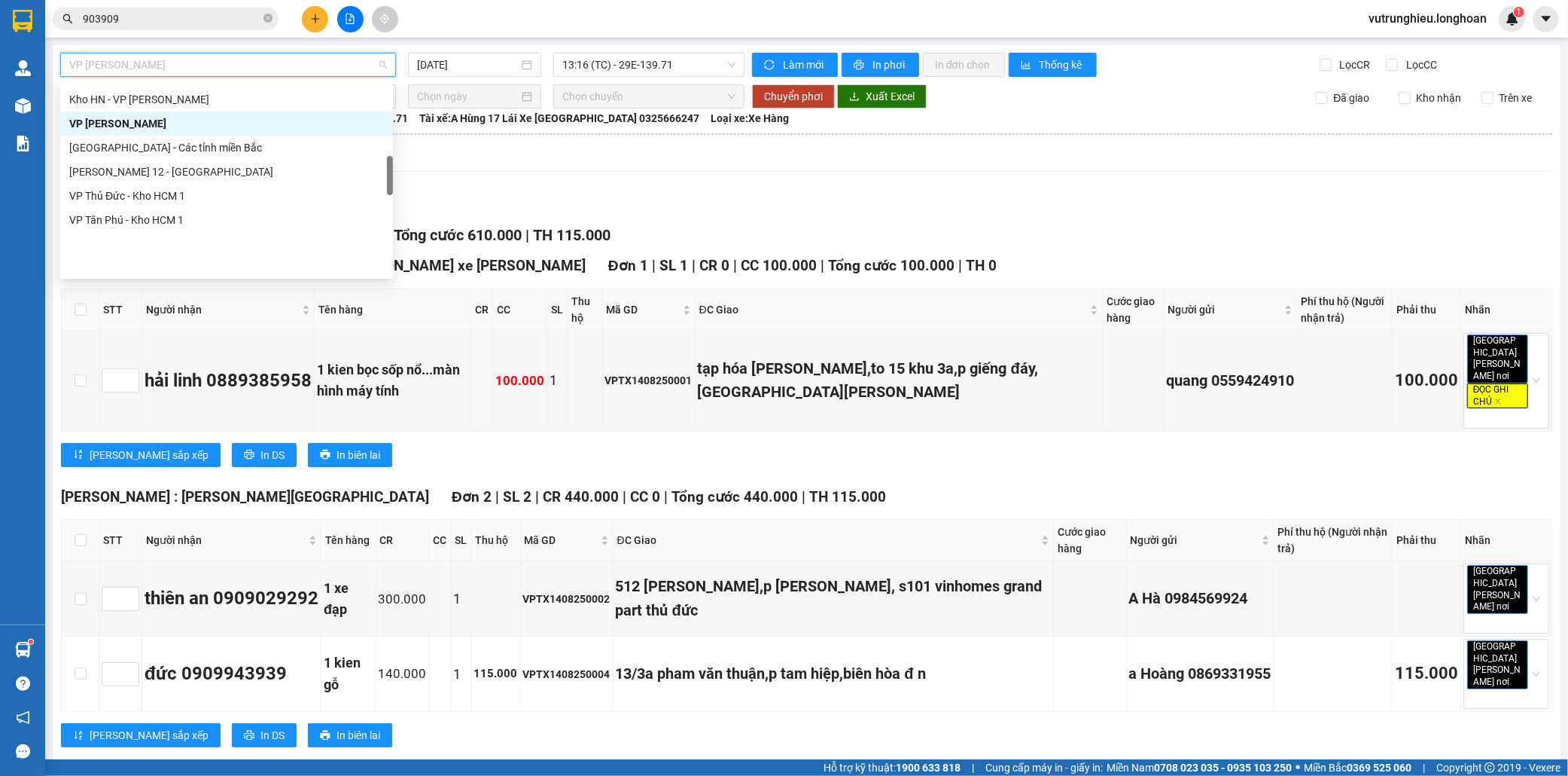
scroll to position [334, 0]
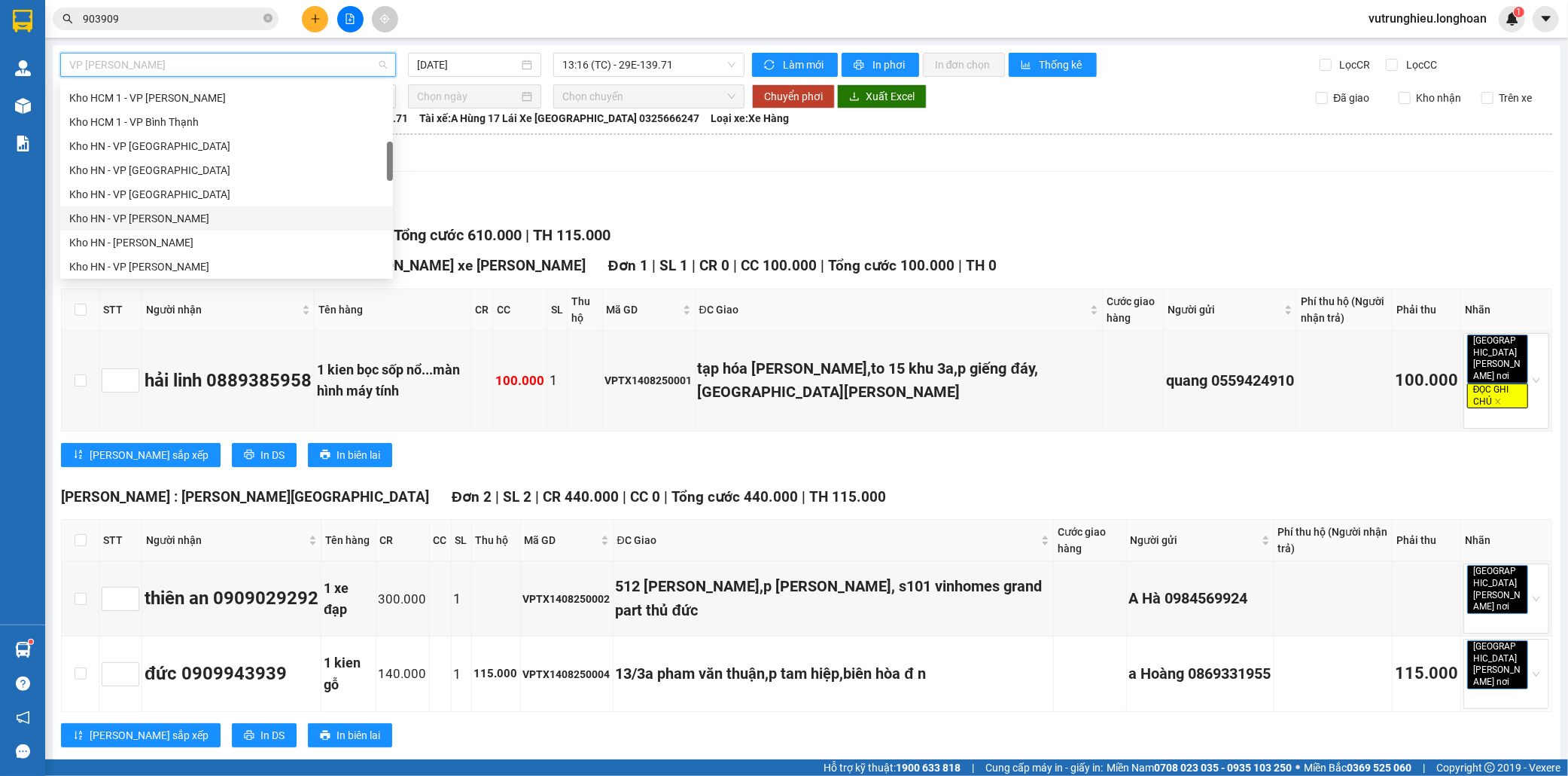
click at [170, 219] on div "Kho HN - VP [PERSON_NAME]" at bounding box center [227, 218] width 315 height 17
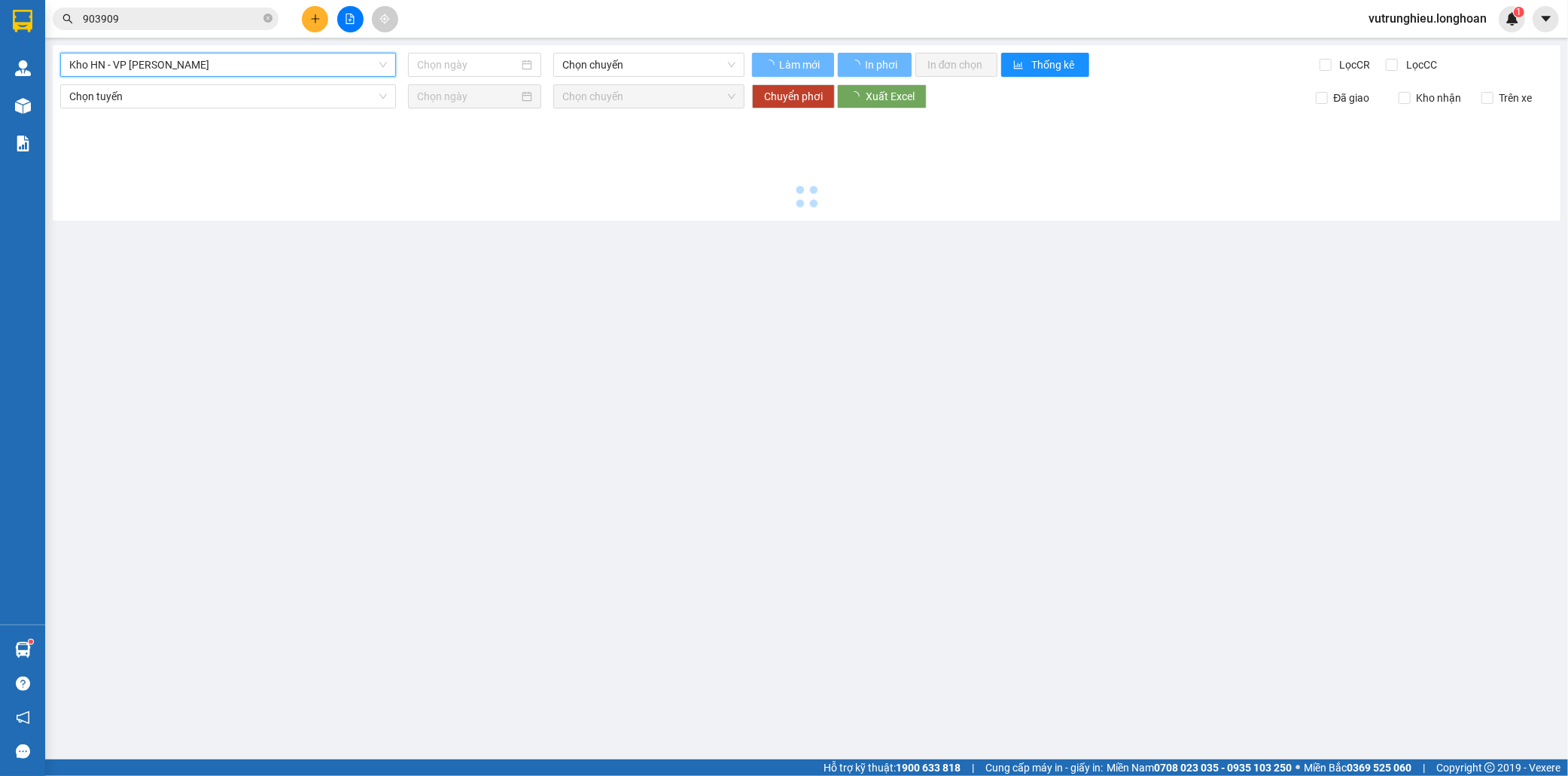
type input "[DATE]"
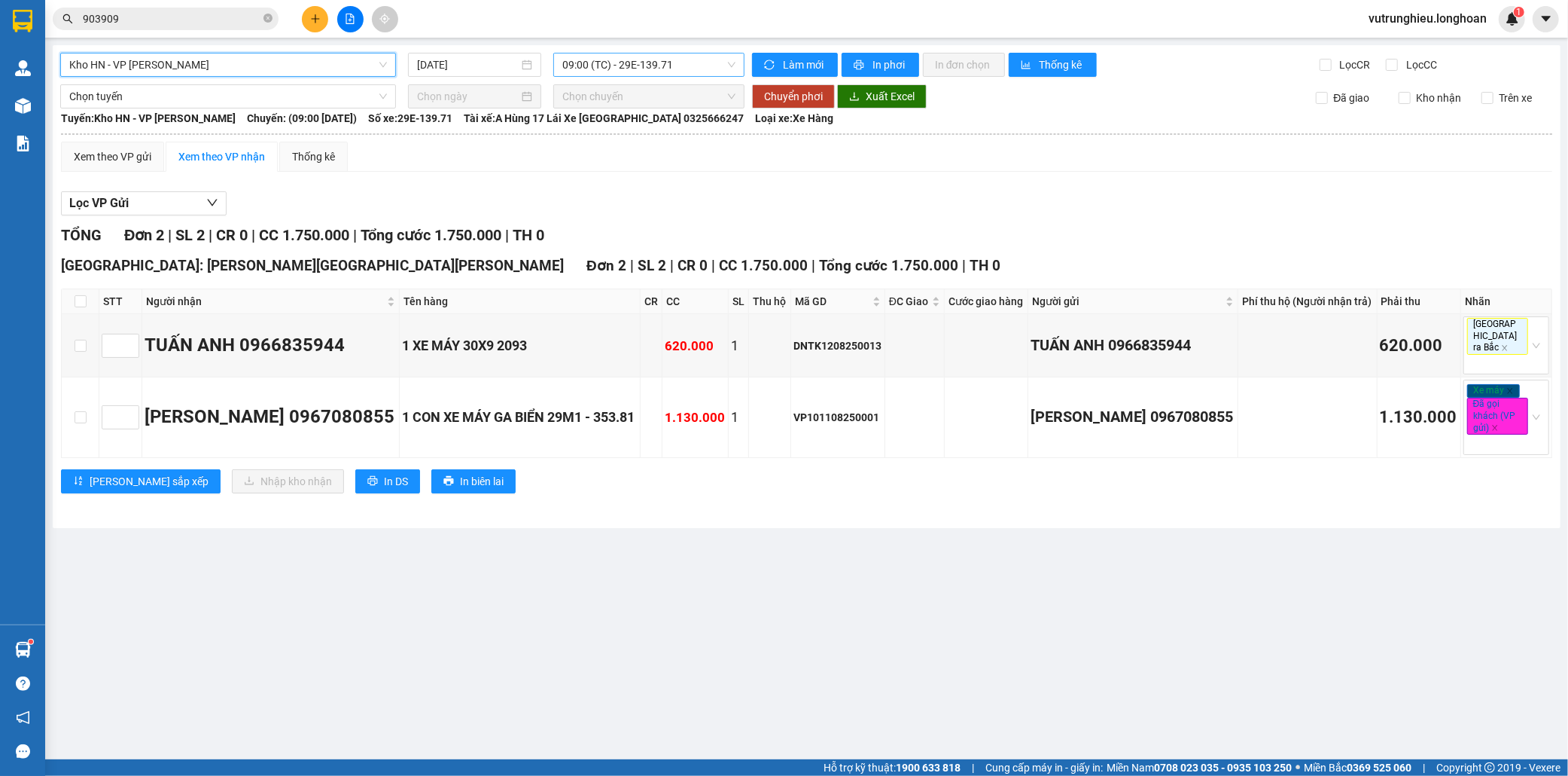
click at [592, 62] on span "09:00 (TC) - 29E-139.71" at bounding box center [649, 65] width 173 height 23
click at [78, 304] on input "checkbox" at bounding box center [81, 301] width 12 height 12
checkbox input "true"
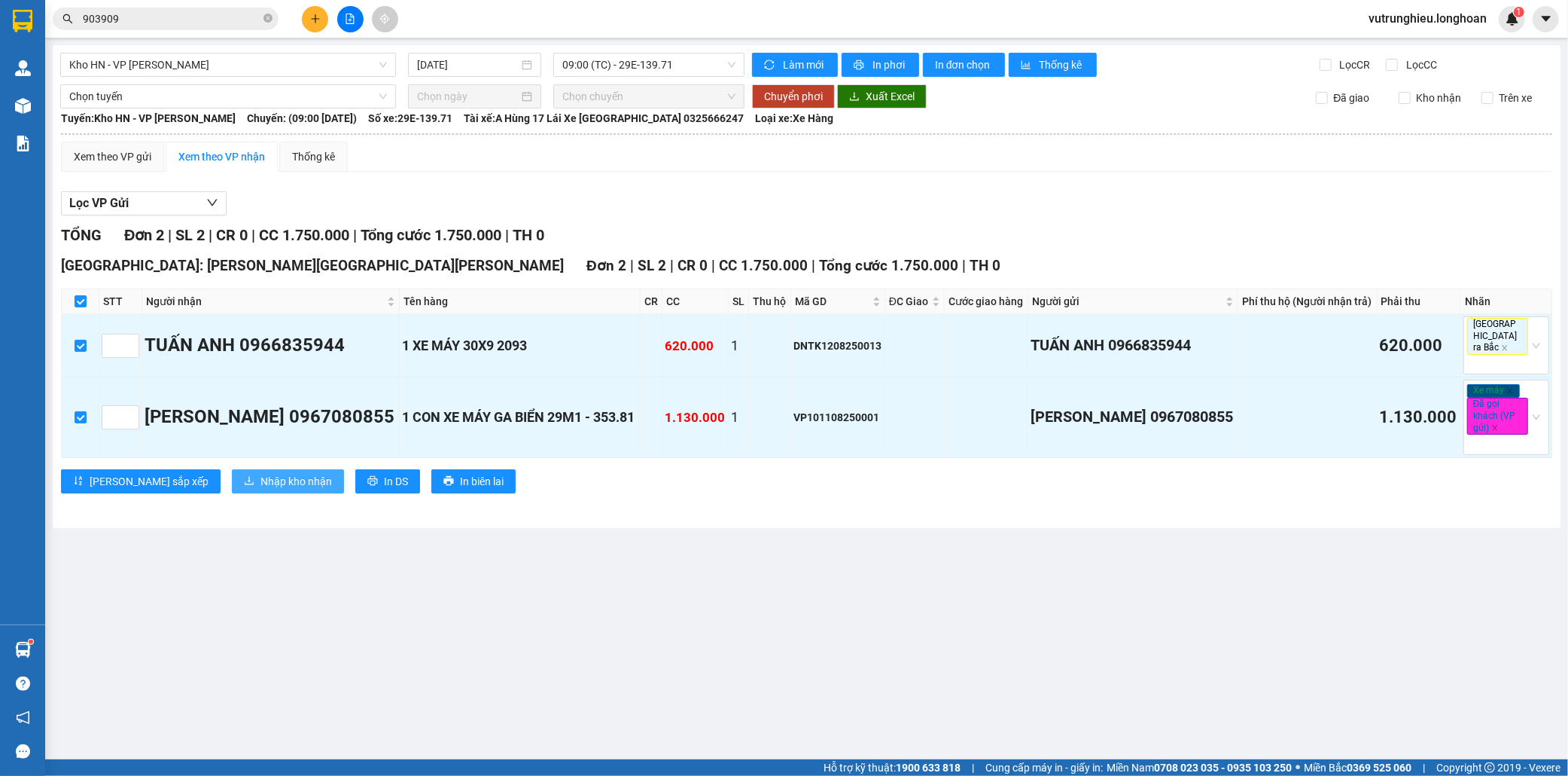
click at [261, 478] on span "Nhập kho nhận" at bounding box center [296, 482] width 72 height 17
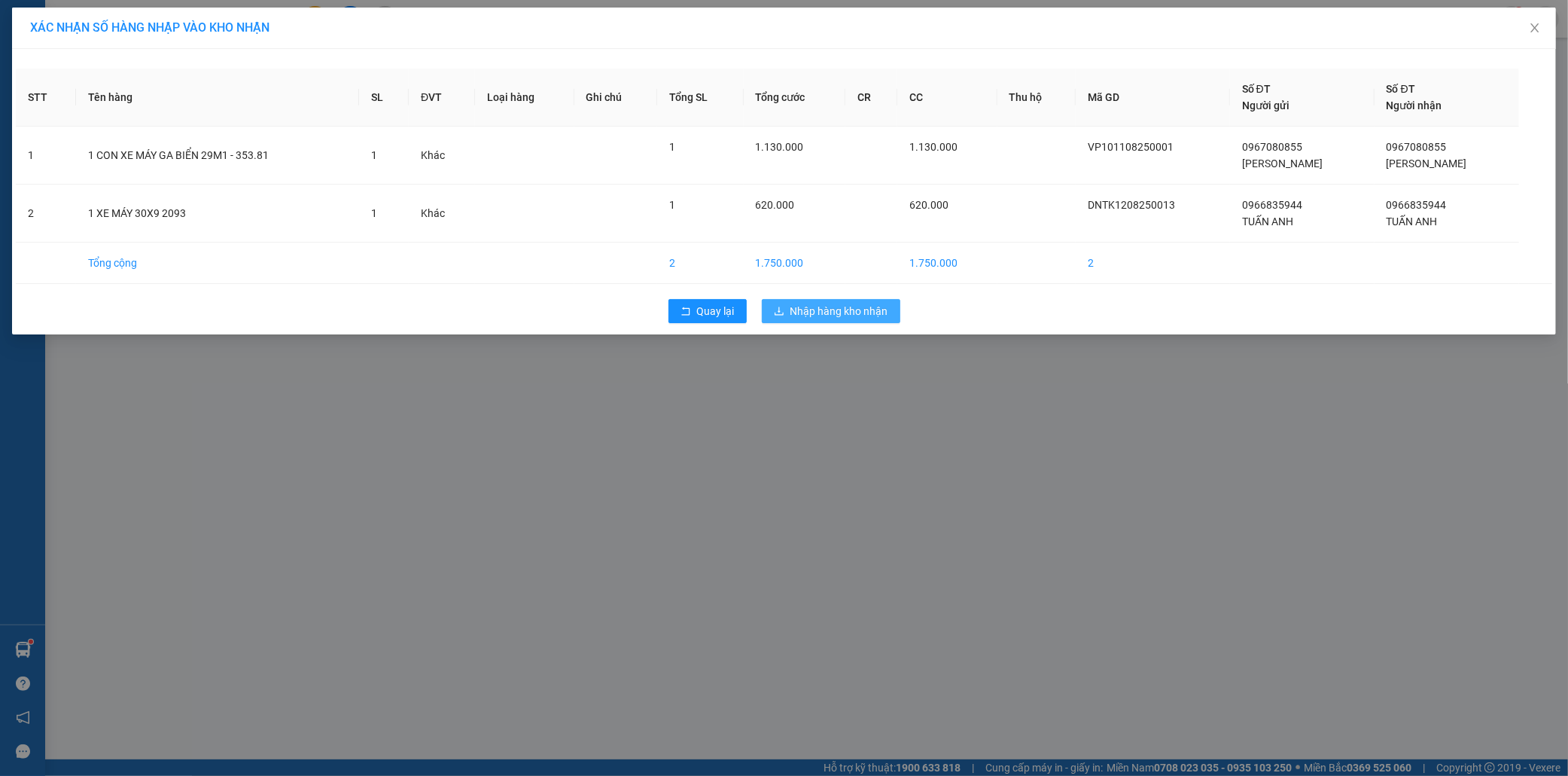
click at [842, 312] on span "Nhập hàng kho nhận" at bounding box center [839, 310] width 97 height 17
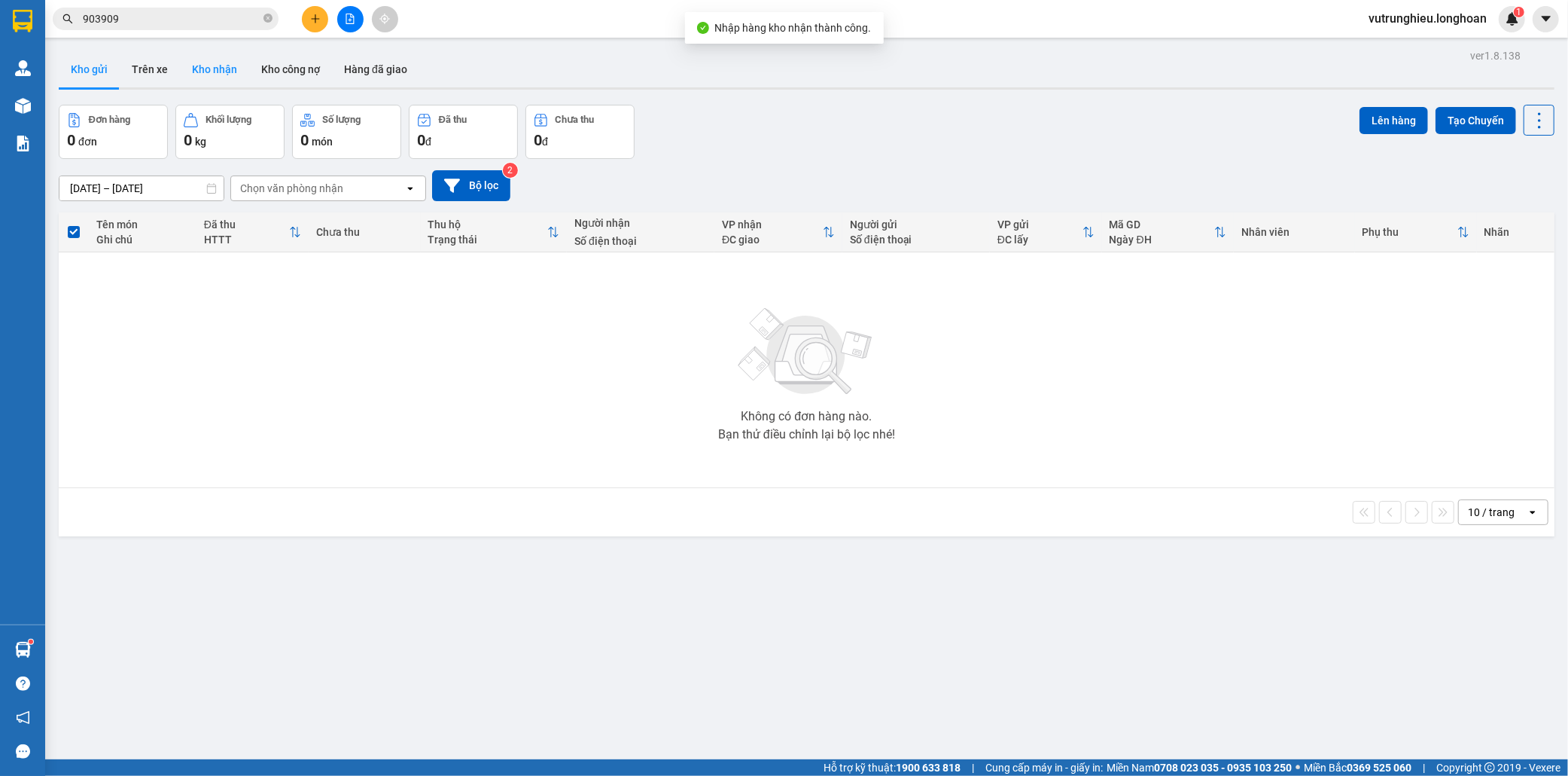
click at [213, 69] on button "Kho nhận" at bounding box center [215, 69] width 70 height 36
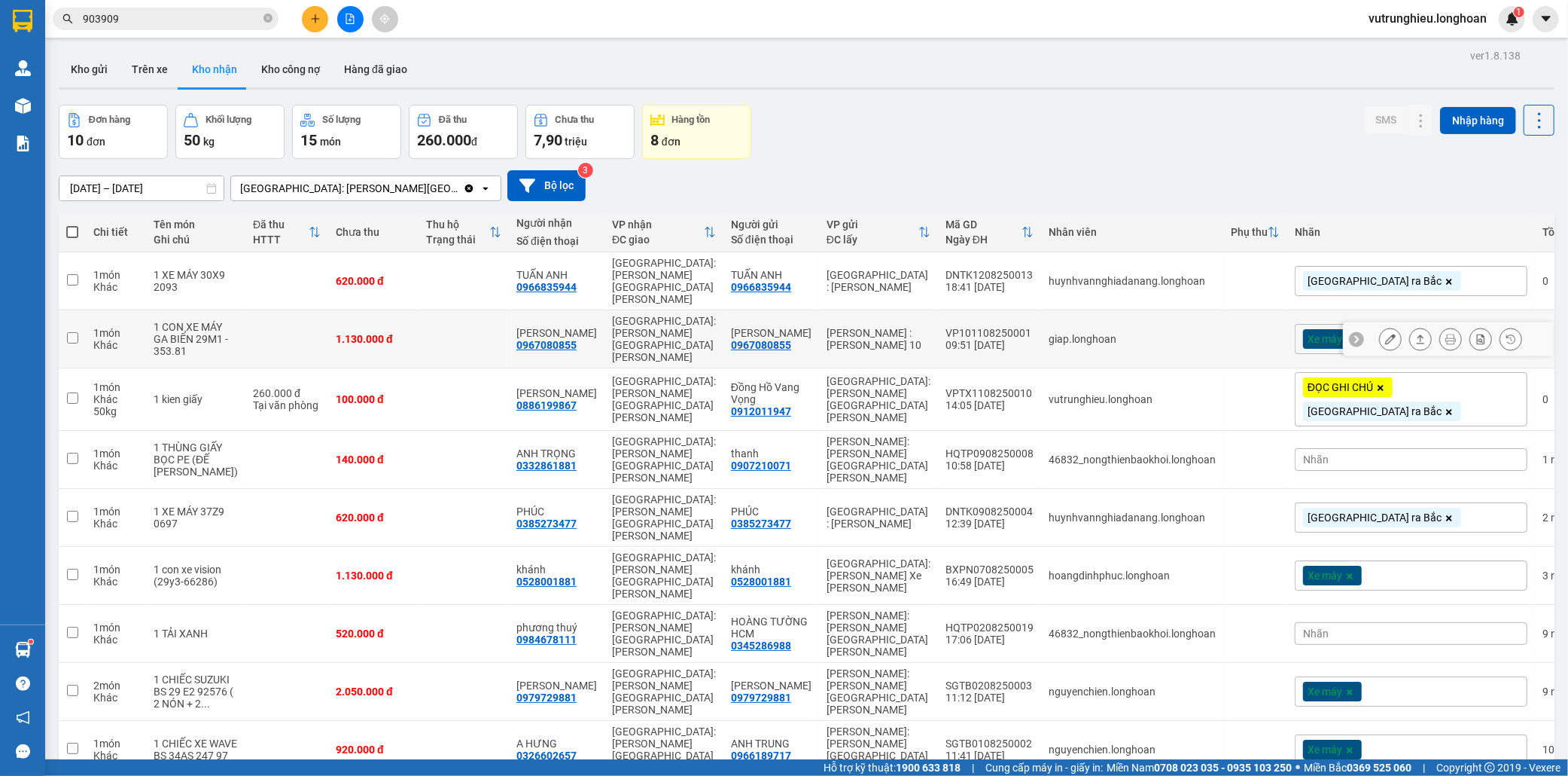
scroll to position [70, 0]
